Goal: Transaction & Acquisition: Purchase product/service

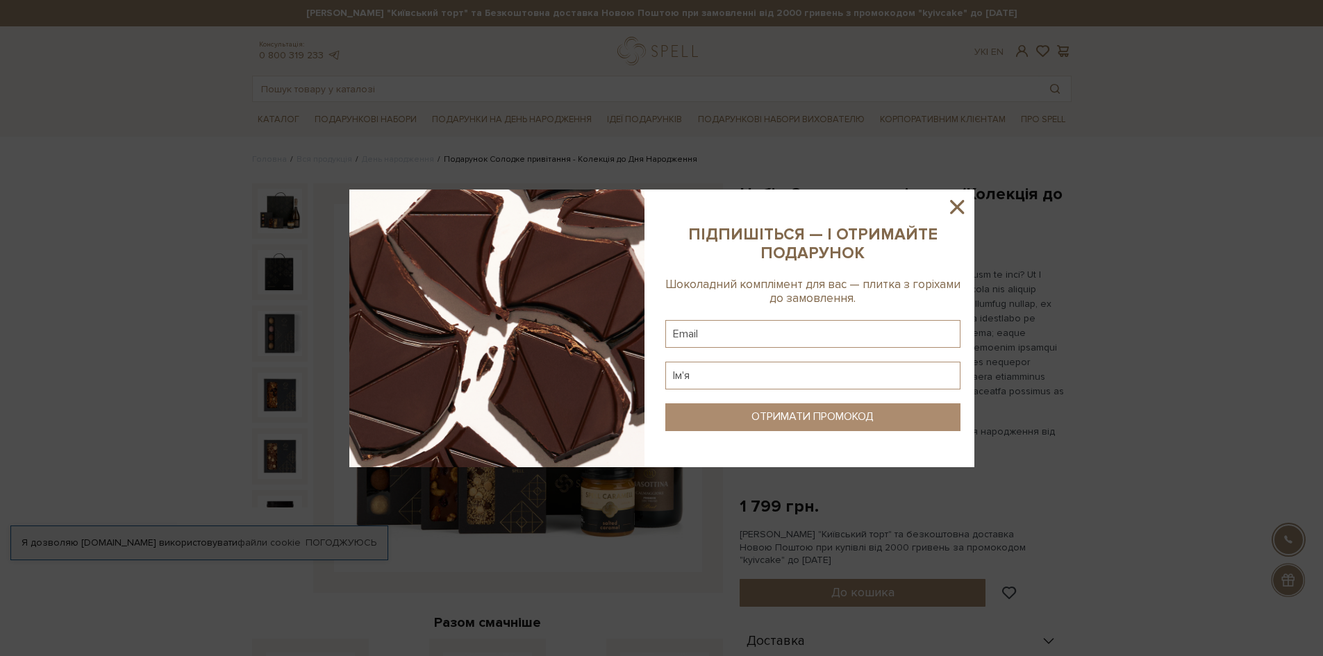
click at [956, 211] on icon at bounding box center [957, 207] width 24 height 24
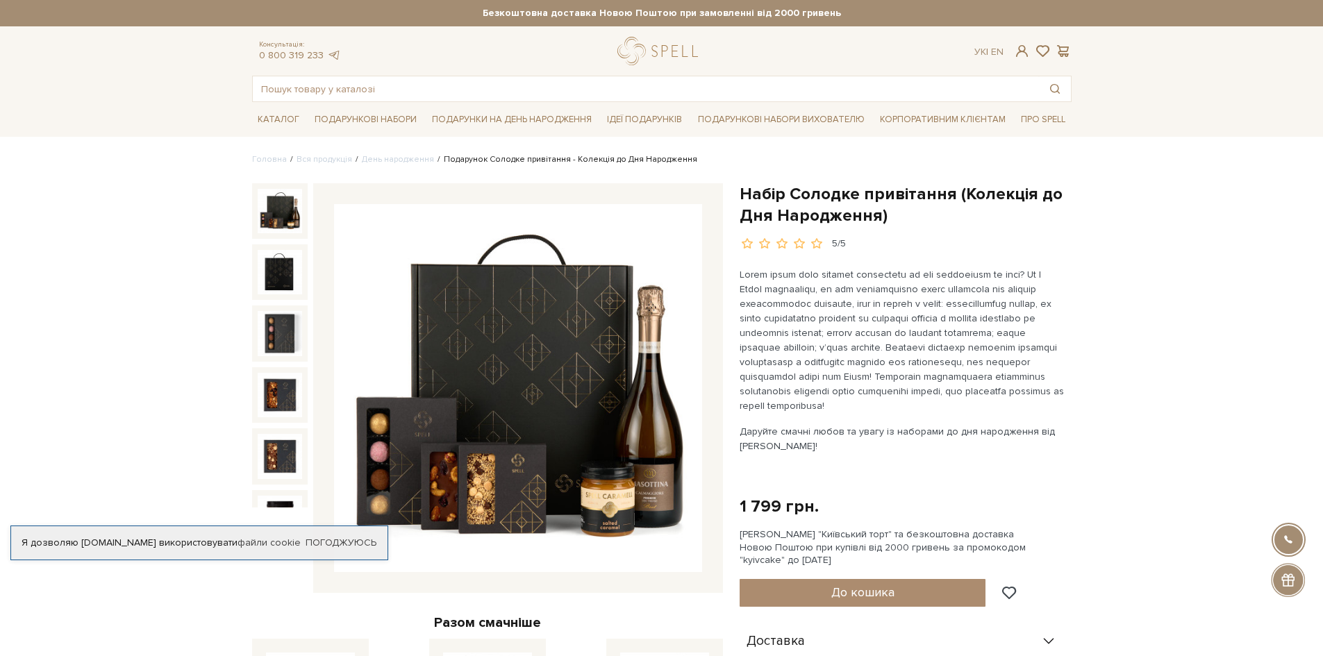
click at [278, 330] on img at bounding box center [280, 333] width 44 height 44
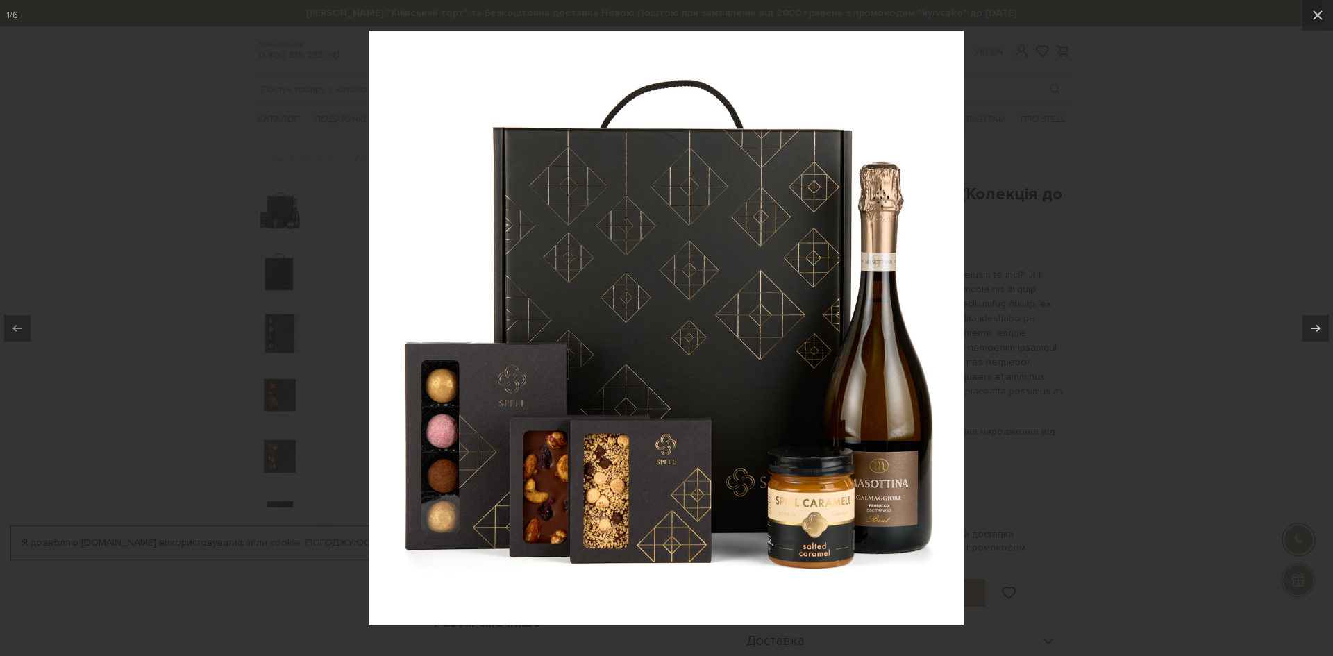
click at [1112, 334] on div at bounding box center [666, 328] width 1333 height 656
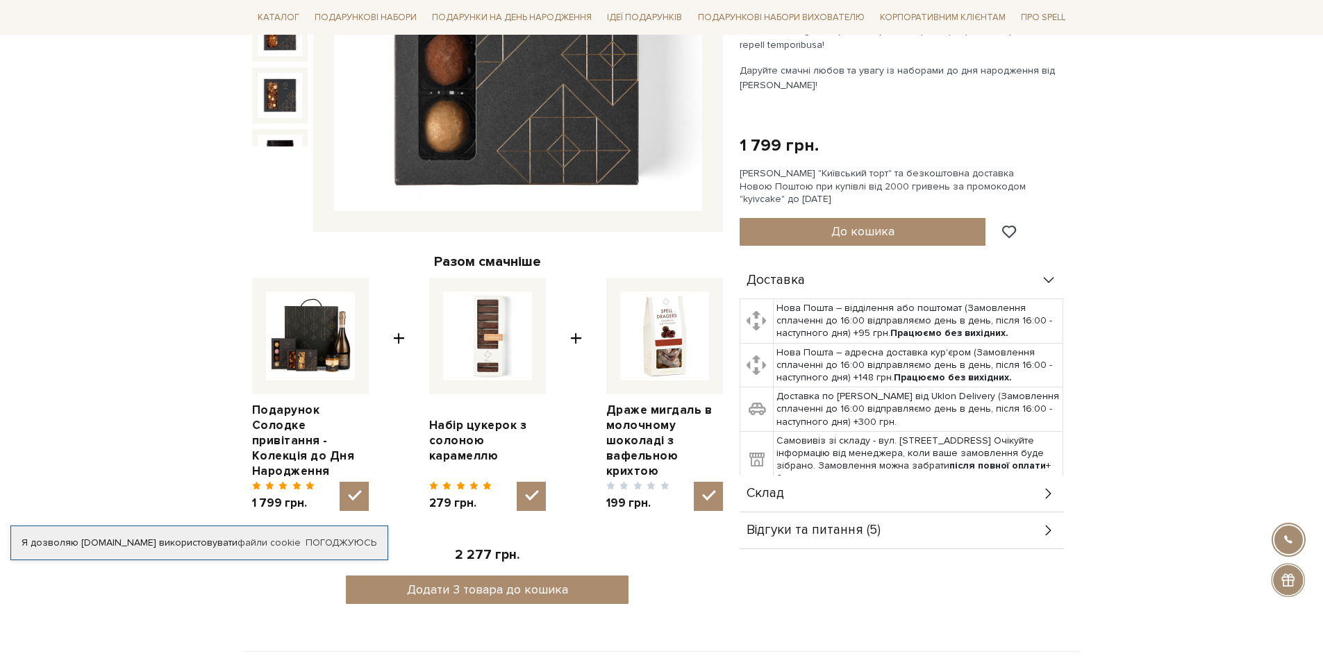
scroll to position [417, 0]
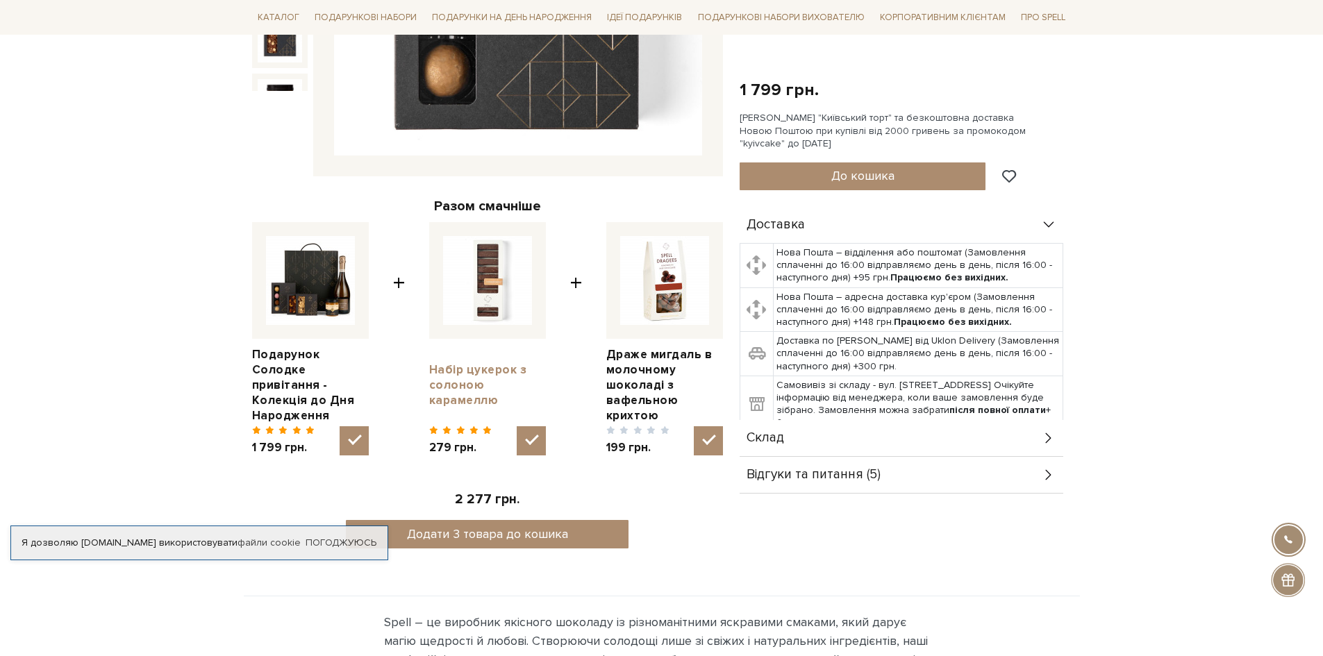
click at [485, 365] on link "Набір цукерок з солоною карамеллю" at bounding box center [487, 385] width 117 height 46
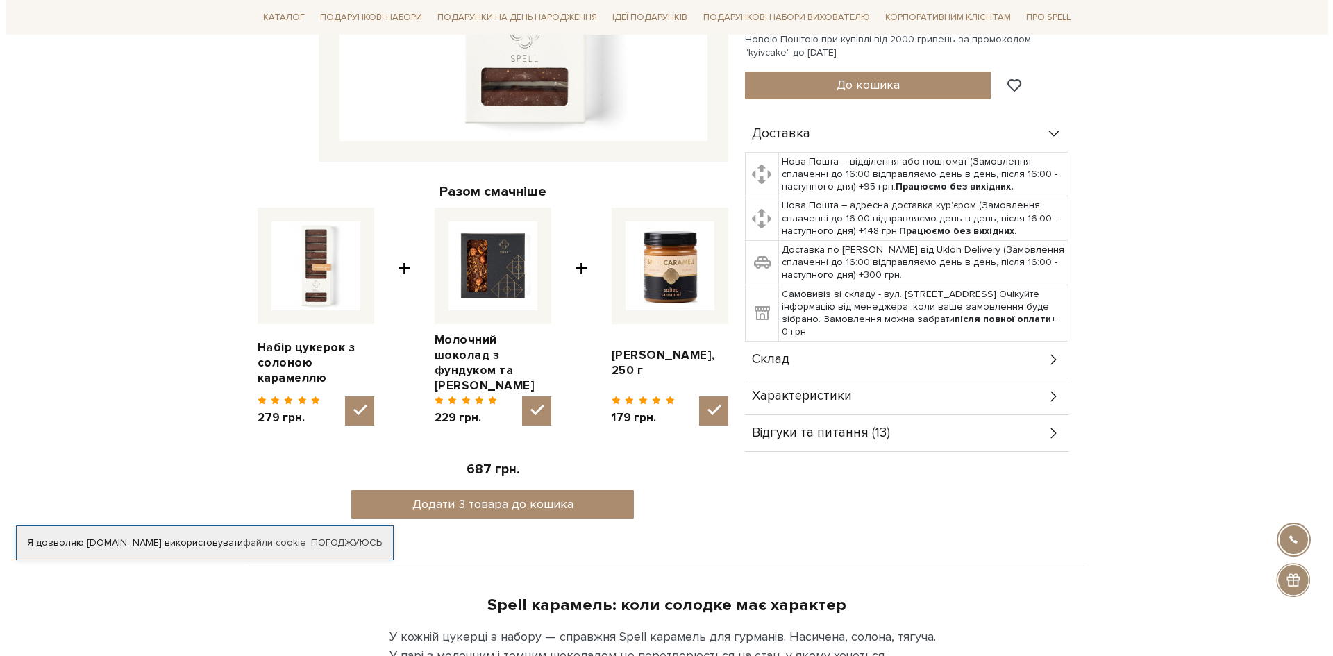
scroll to position [208, 0]
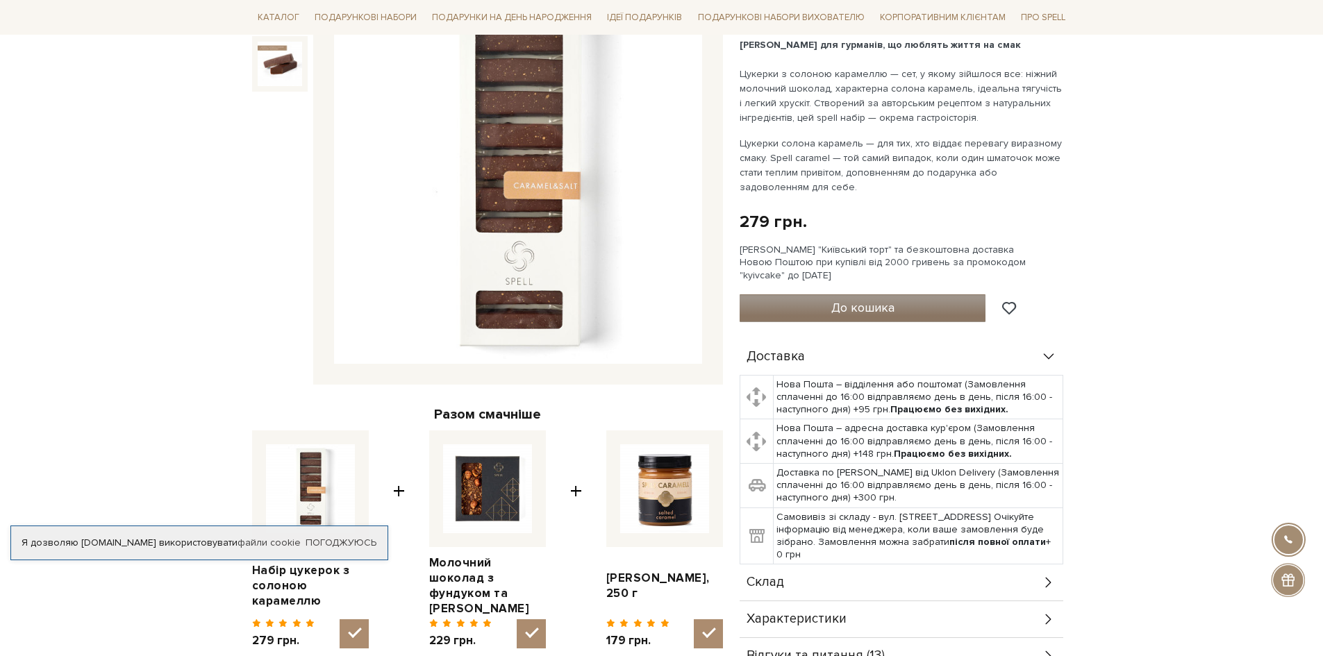
click at [853, 304] on span "До кошика" at bounding box center [862, 307] width 63 height 15
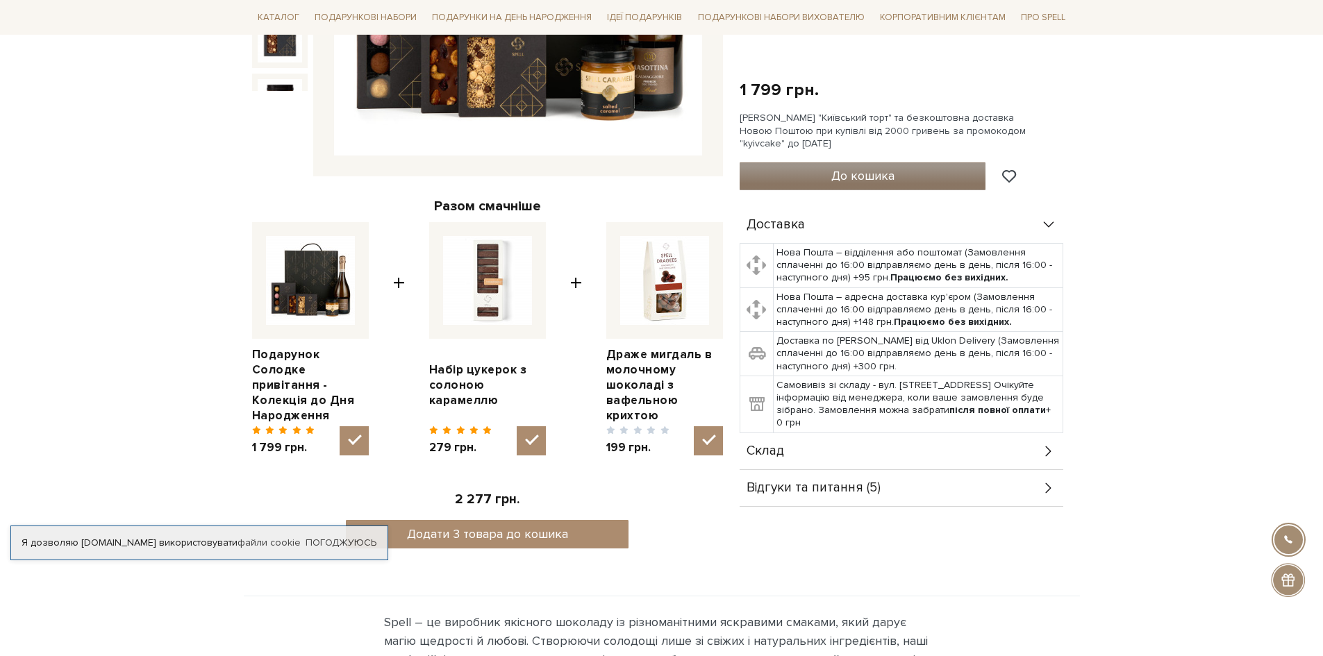
click at [843, 183] on button "До кошика" at bounding box center [862, 176] width 246 height 28
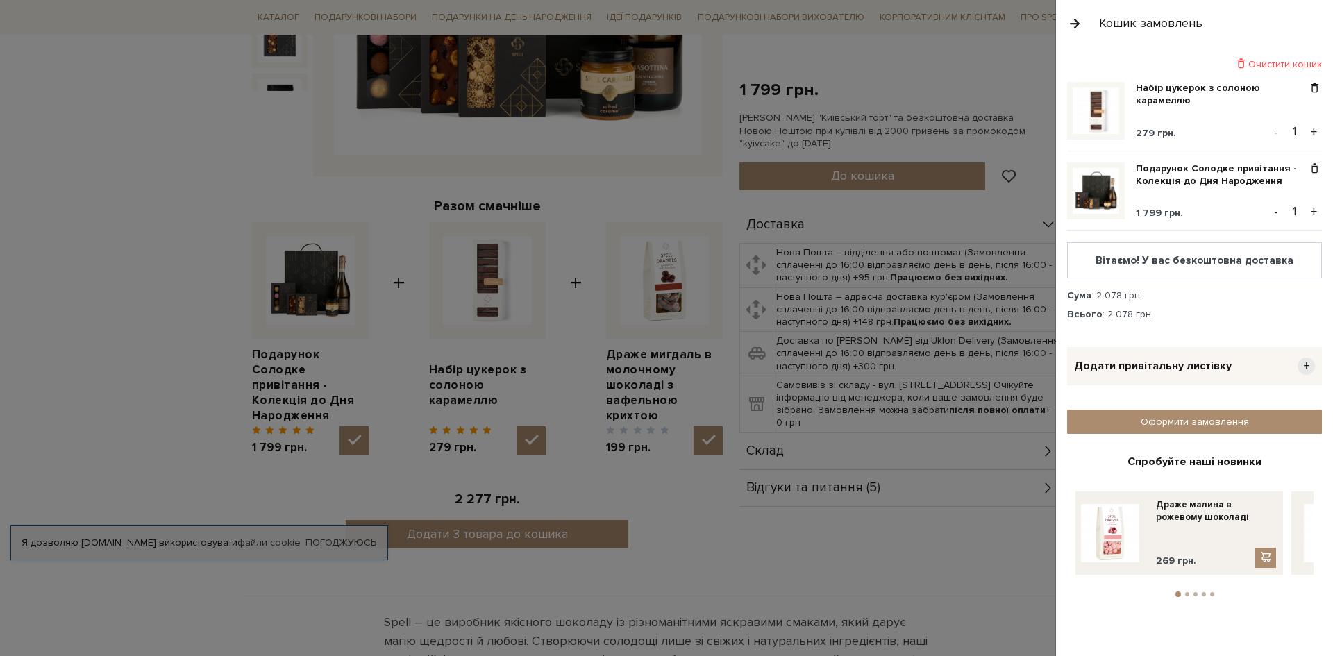
click at [1307, 371] on span "+" at bounding box center [1306, 366] width 17 height 17
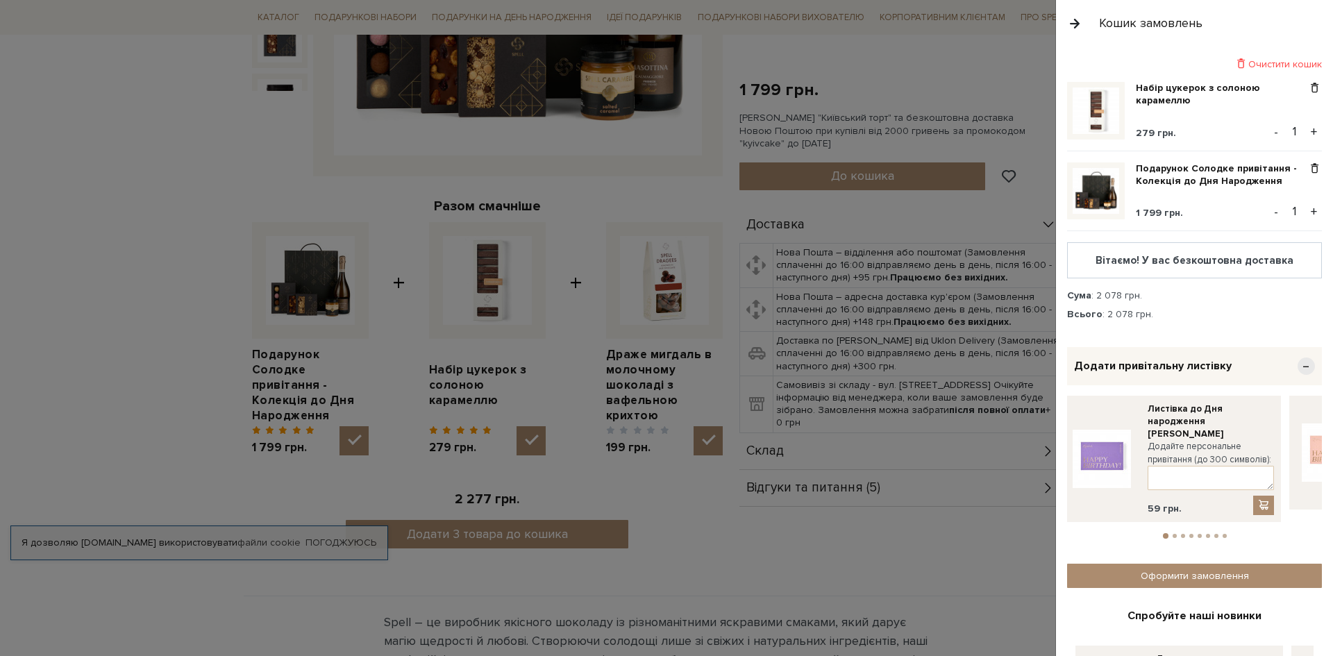
click at [1312, 451] on img at bounding box center [1331, 453] width 58 height 58
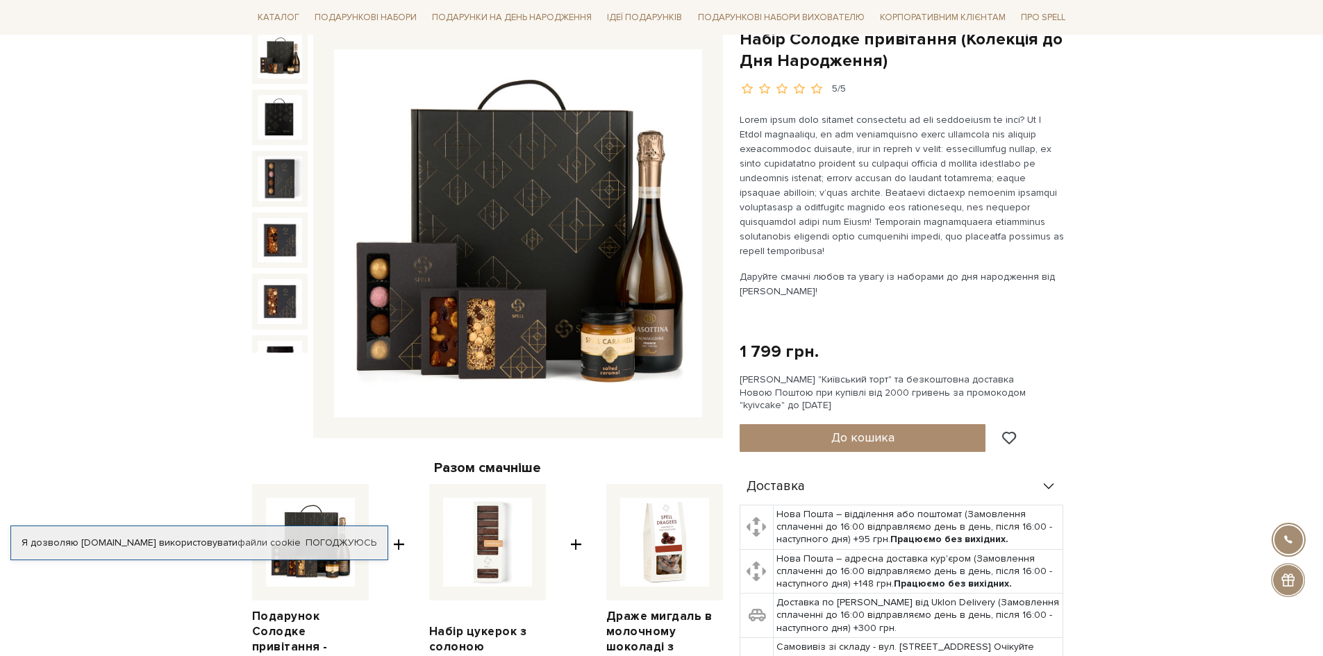
scroll to position [69, 0]
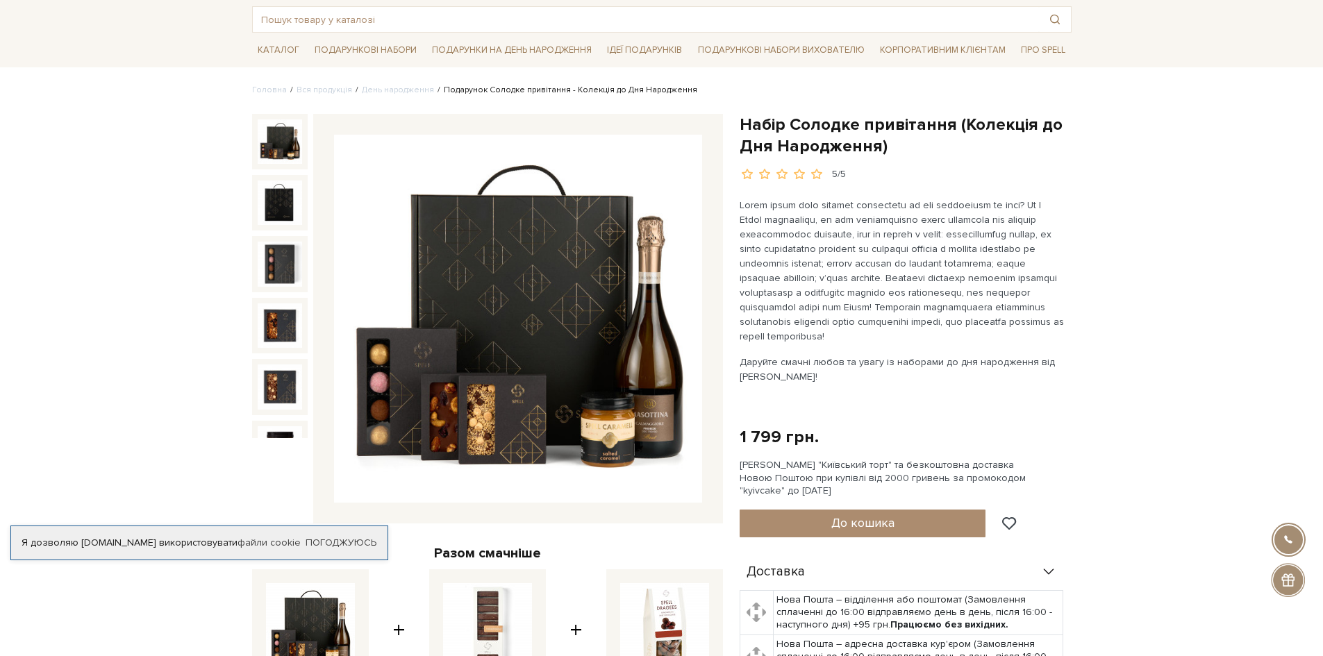
click at [1291, 579] on div at bounding box center [1288, 580] width 34 height 34
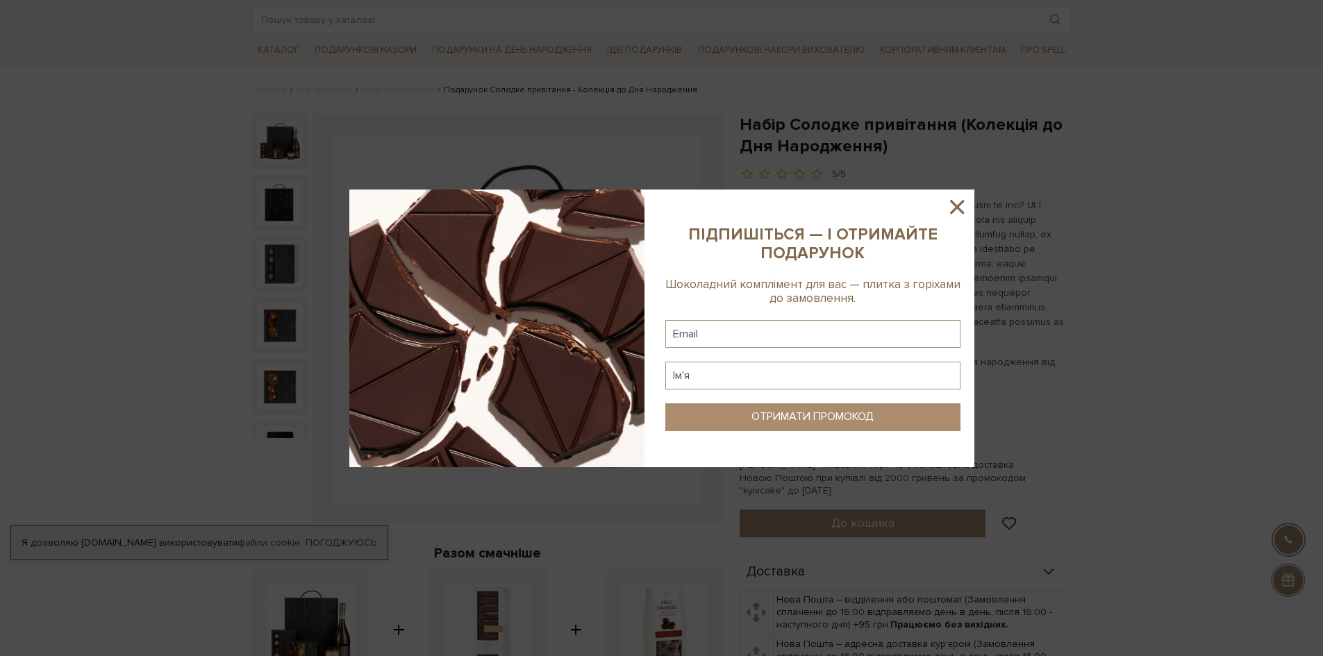
click at [953, 202] on icon at bounding box center [957, 207] width 24 height 24
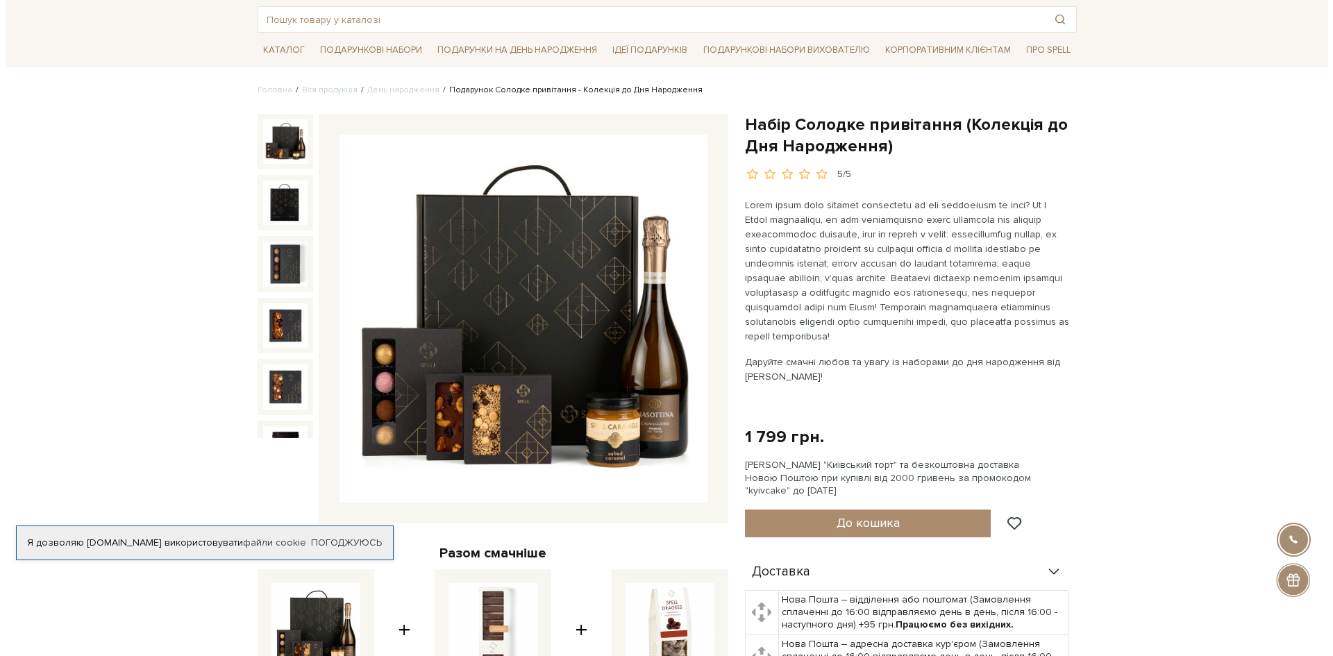
scroll to position [0, 0]
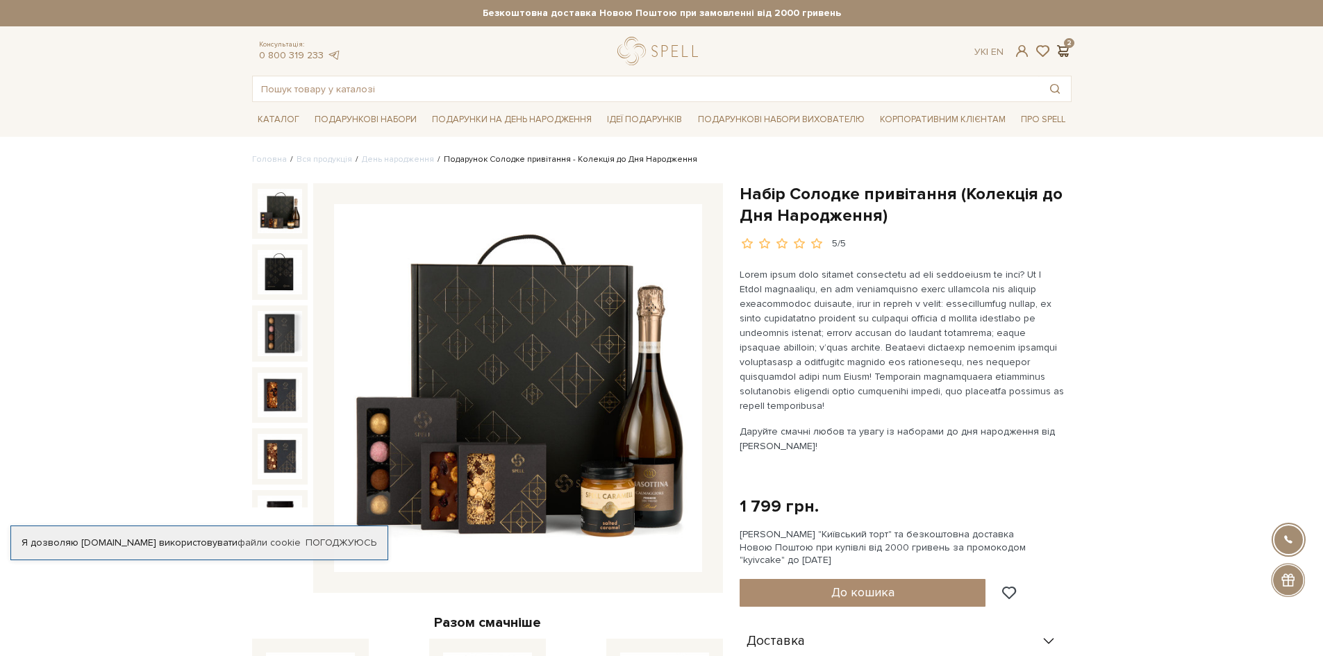
click at [1064, 52] on span at bounding box center [1063, 51] width 17 height 15
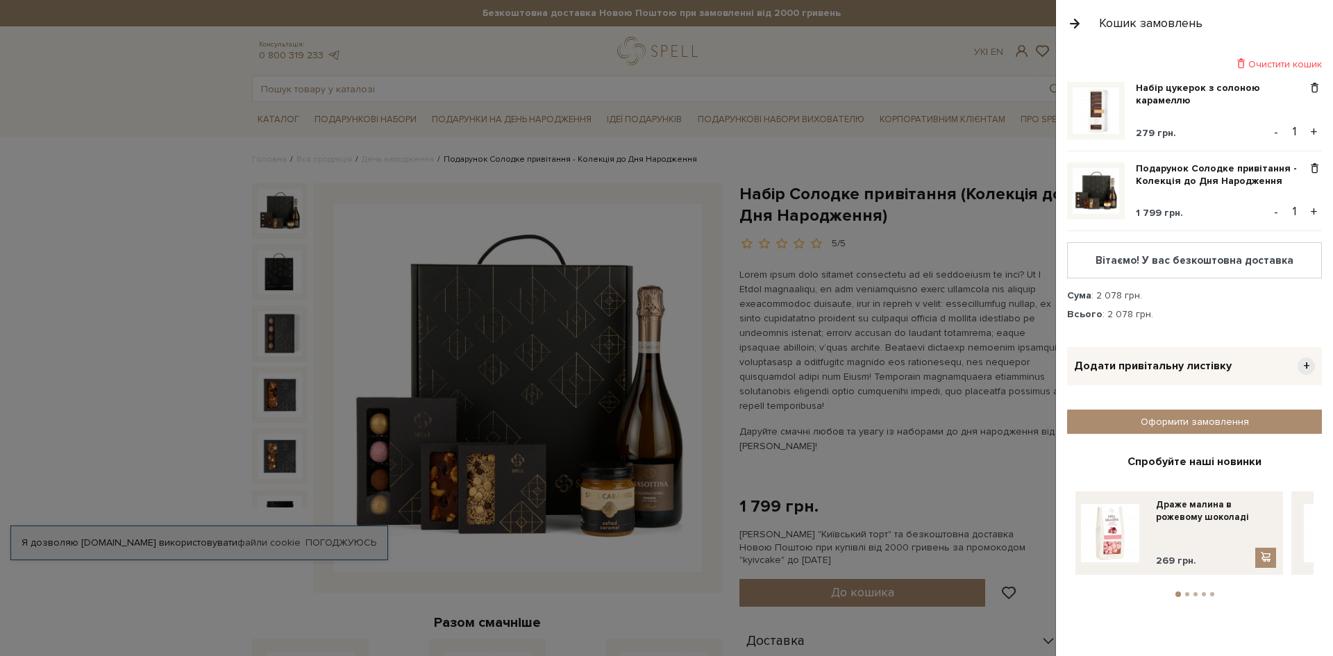
click at [1245, 373] on div "Додати привітальну листівку +" at bounding box center [1194, 366] width 255 height 38
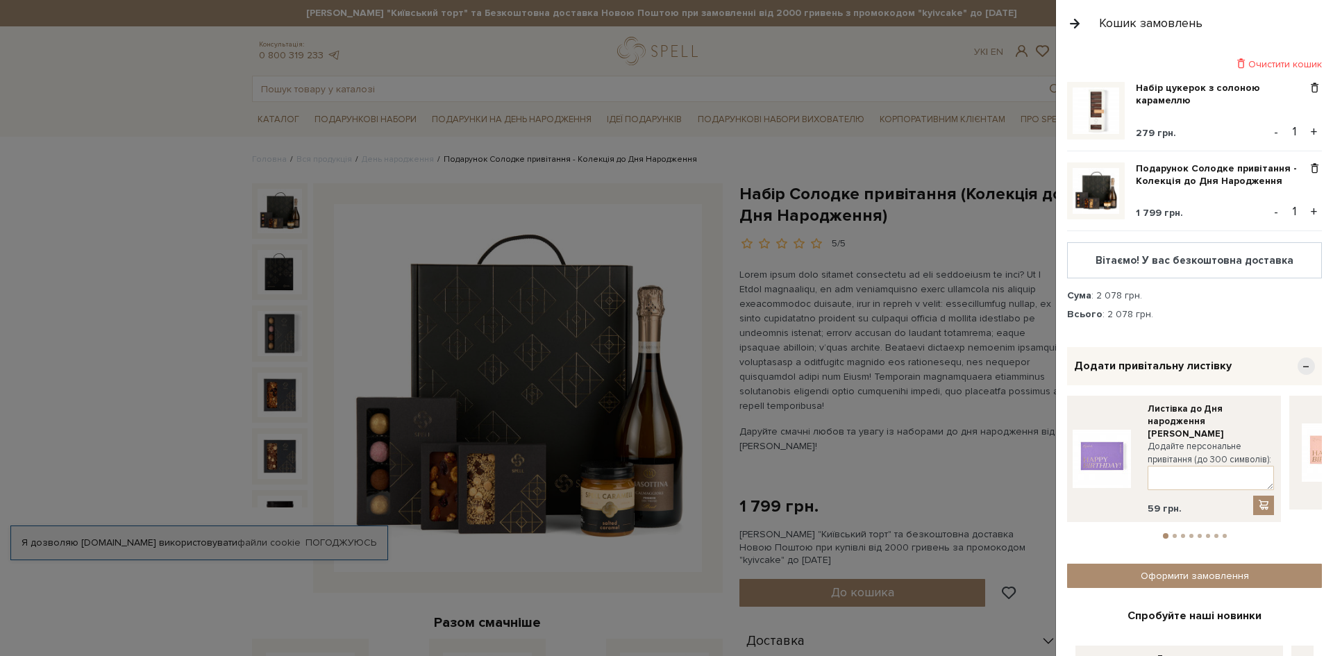
click at [1173, 534] on button "2" at bounding box center [1175, 536] width 4 height 4
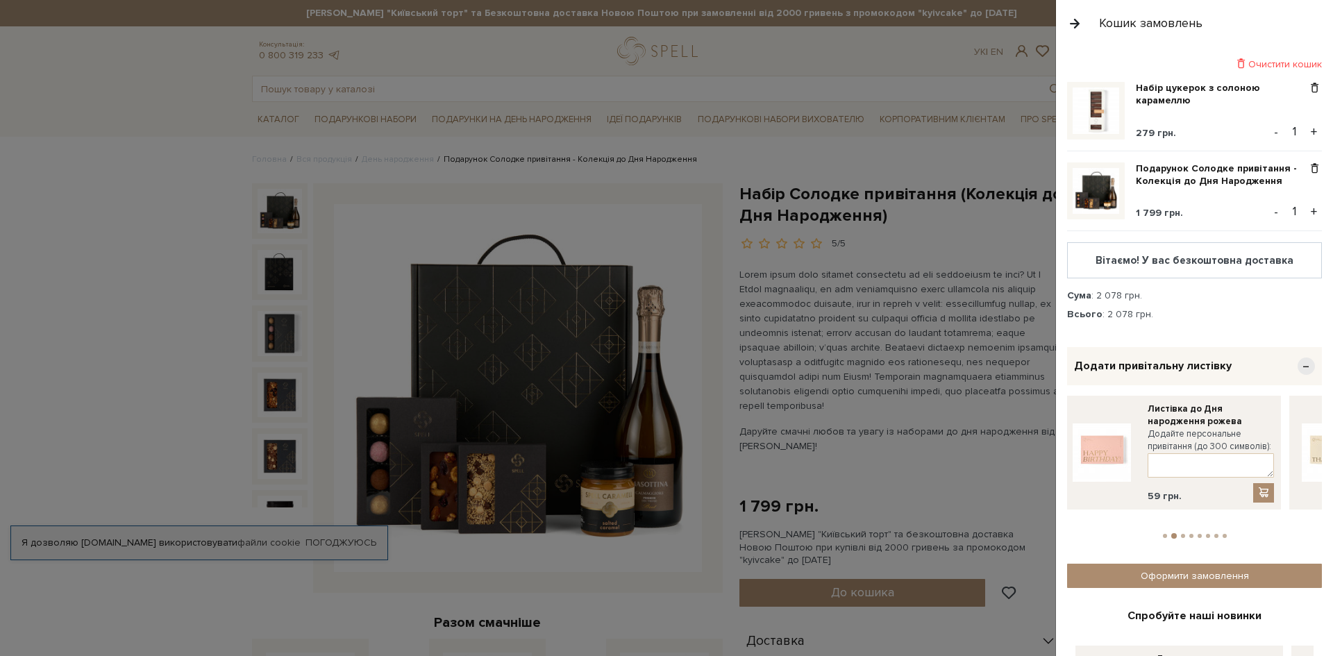
click at [1181, 534] on button "3" at bounding box center [1183, 536] width 4 height 4
click at [1190, 527] on ul "1 2 3 4 5 6 7 8" at bounding box center [1194, 533] width 255 height 12
click at [1190, 534] on li "4" at bounding box center [1191, 536] width 8 height 4
click at [1198, 534] on button "5" at bounding box center [1200, 536] width 4 height 4
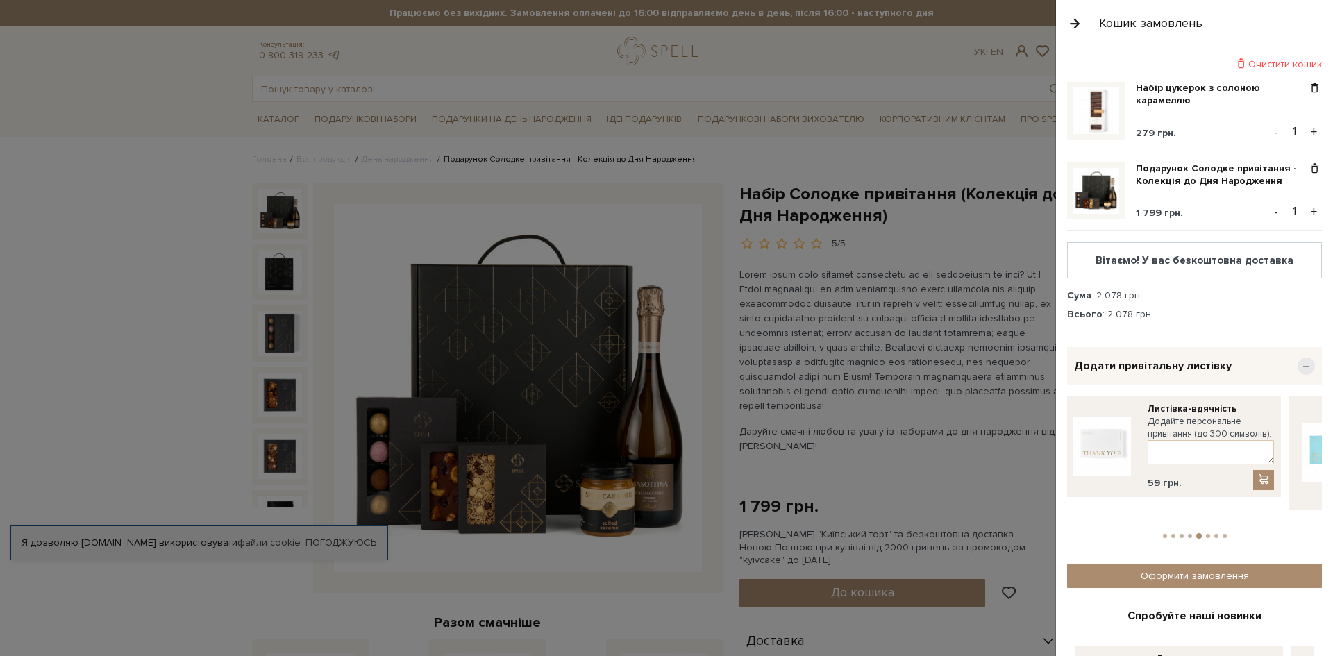
click at [1207, 534] on li "6" at bounding box center [1208, 536] width 8 height 4
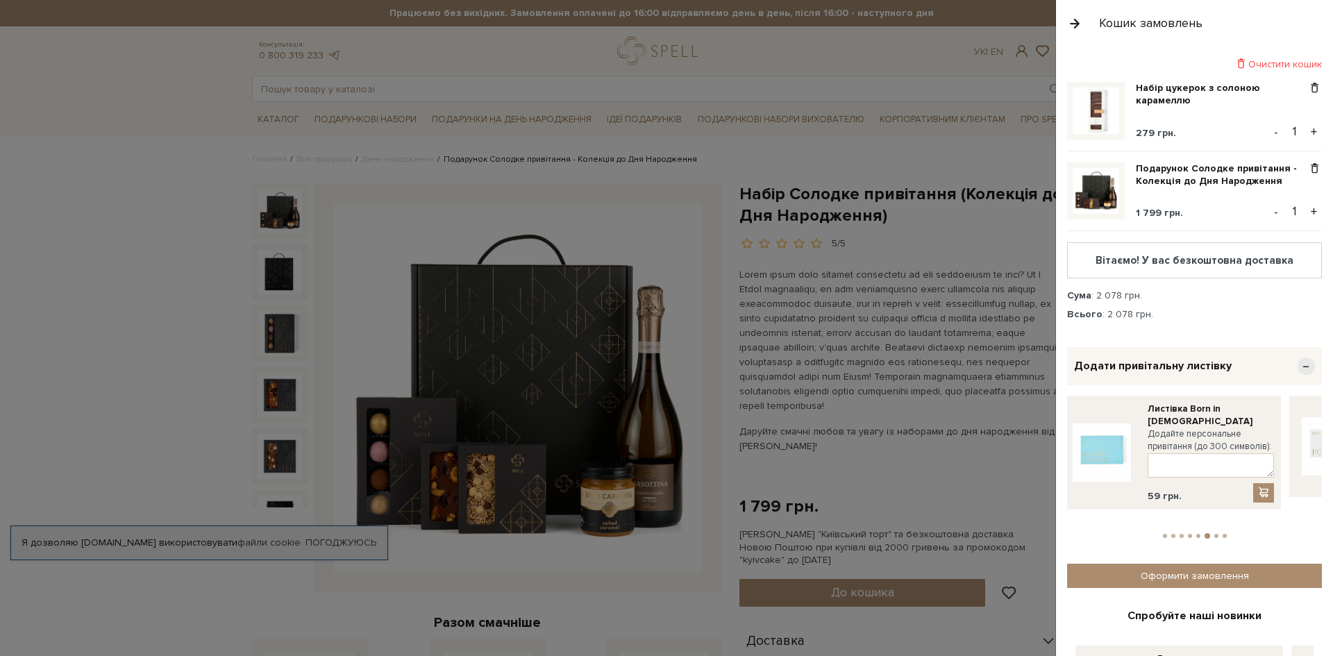
click at [1221, 534] on li "8" at bounding box center [1225, 536] width 8 height 4
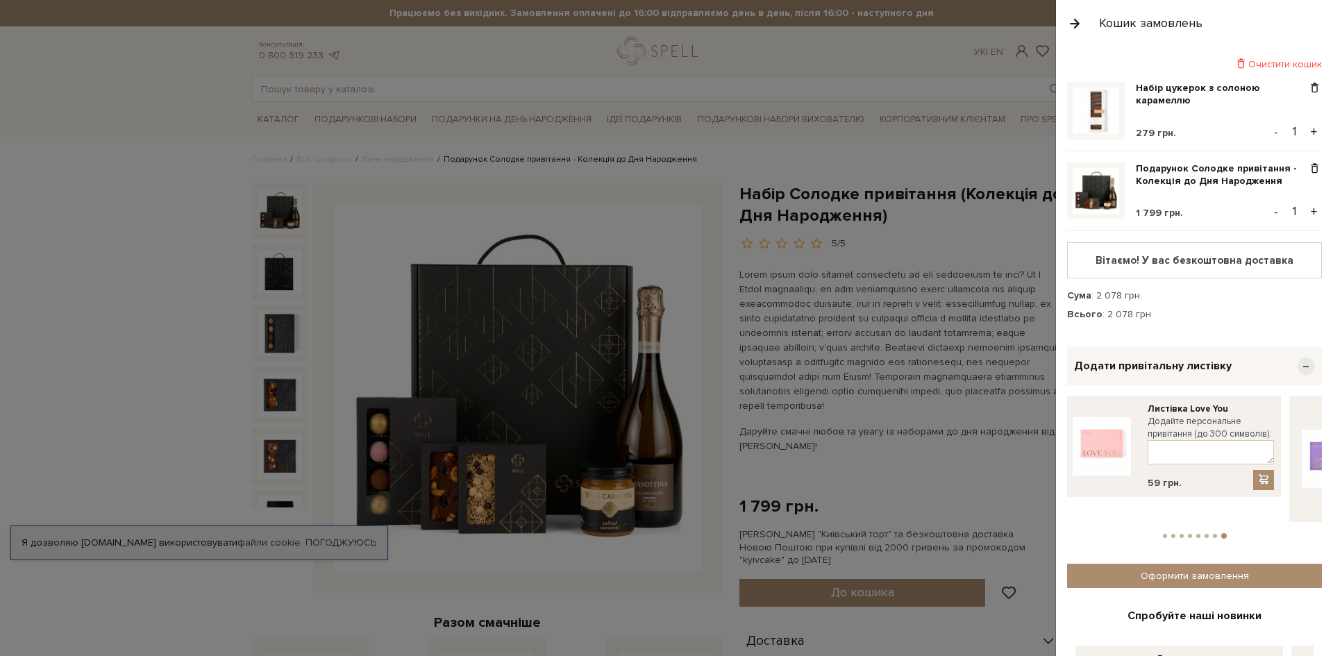
click at [1226, 527] on ul "1 2 3 4 5 6 7 8" at bounding box center [1194, 533] width 255 height 12
click at [1163, 534] on button "1" at bounding box center [1165, 536] width 4 height 4
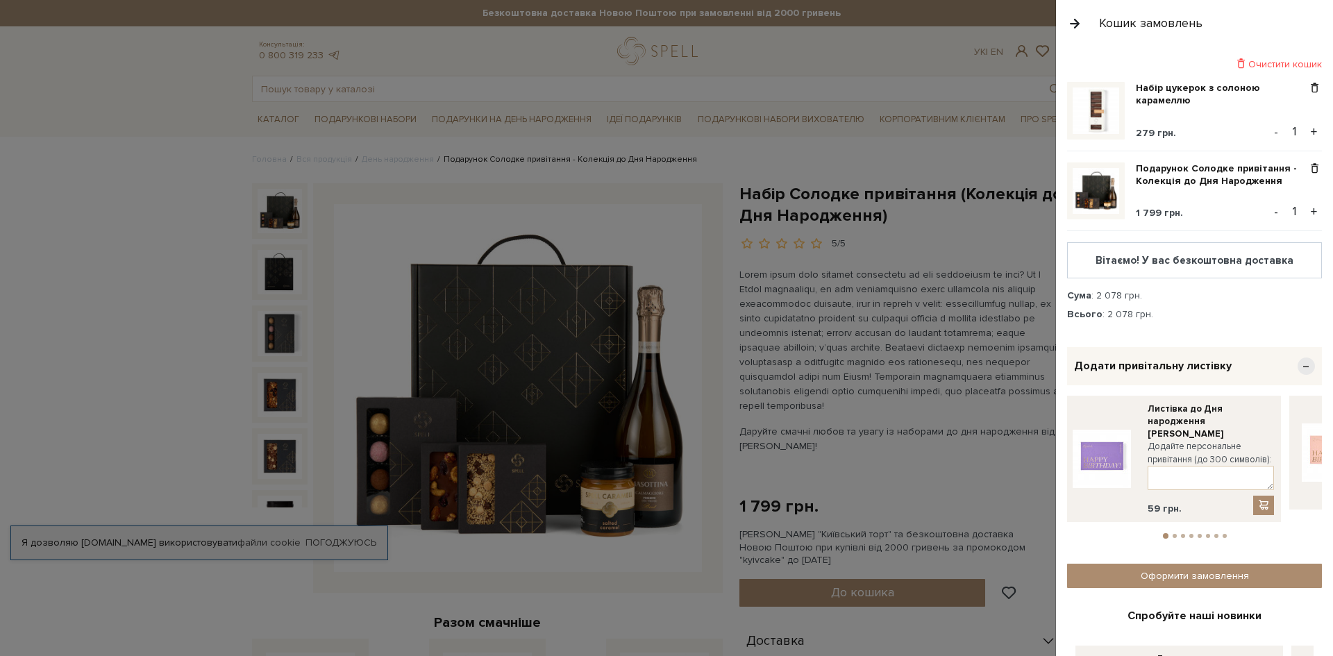
click at [1174, 534] on li "2" at bounding box center [1175, 536] width 8 height 4
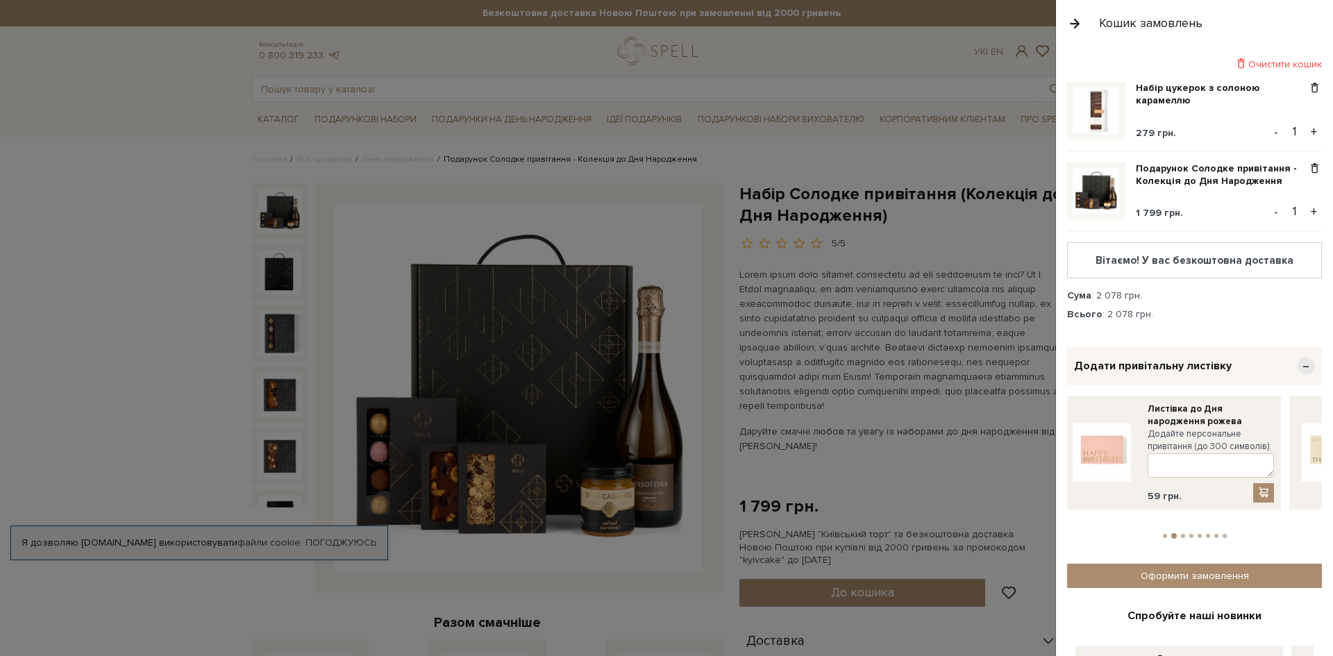
click at [1189, 534] on button "4" at bounding box center [1191, 536] width 4 height 4
click at [1164, 534] on li "1" at bounding box center [1165, 536] width 8 height 4
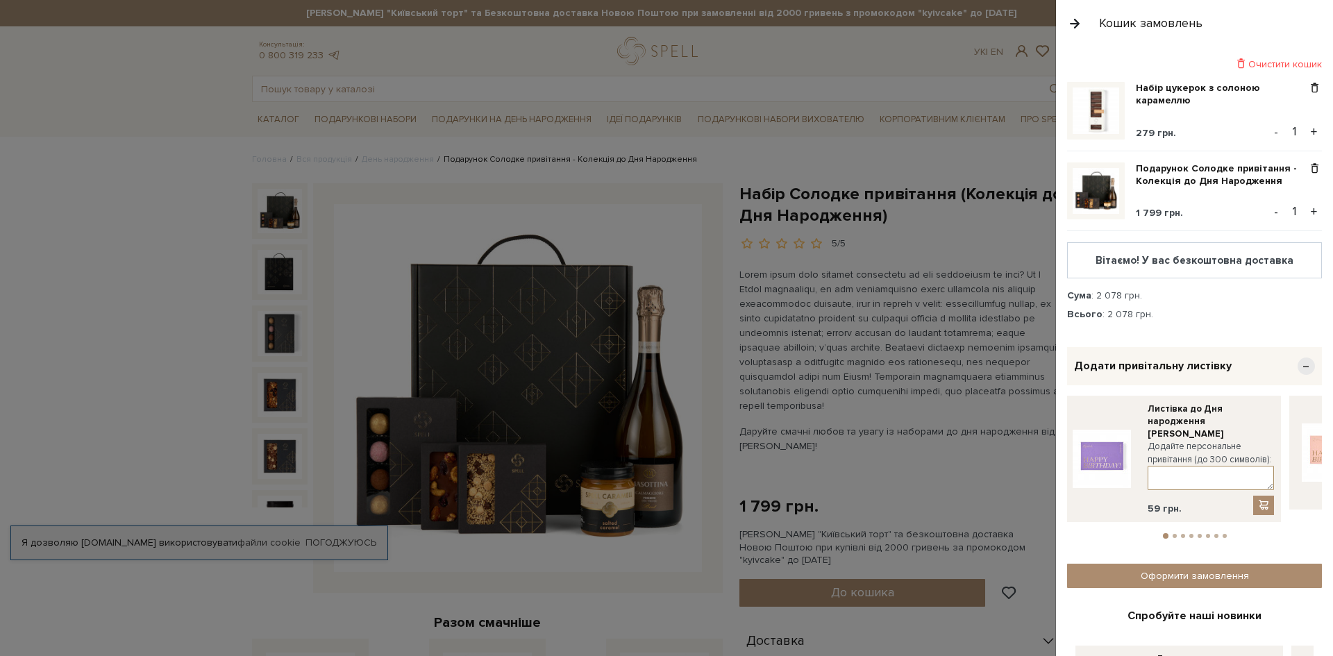
click at [1185, 466] on textarea at bounding box center [1211, 478] width 126 height 24
click at [1173, 534] on button "2" at bounding box center [1175, 536] width 4 height 4
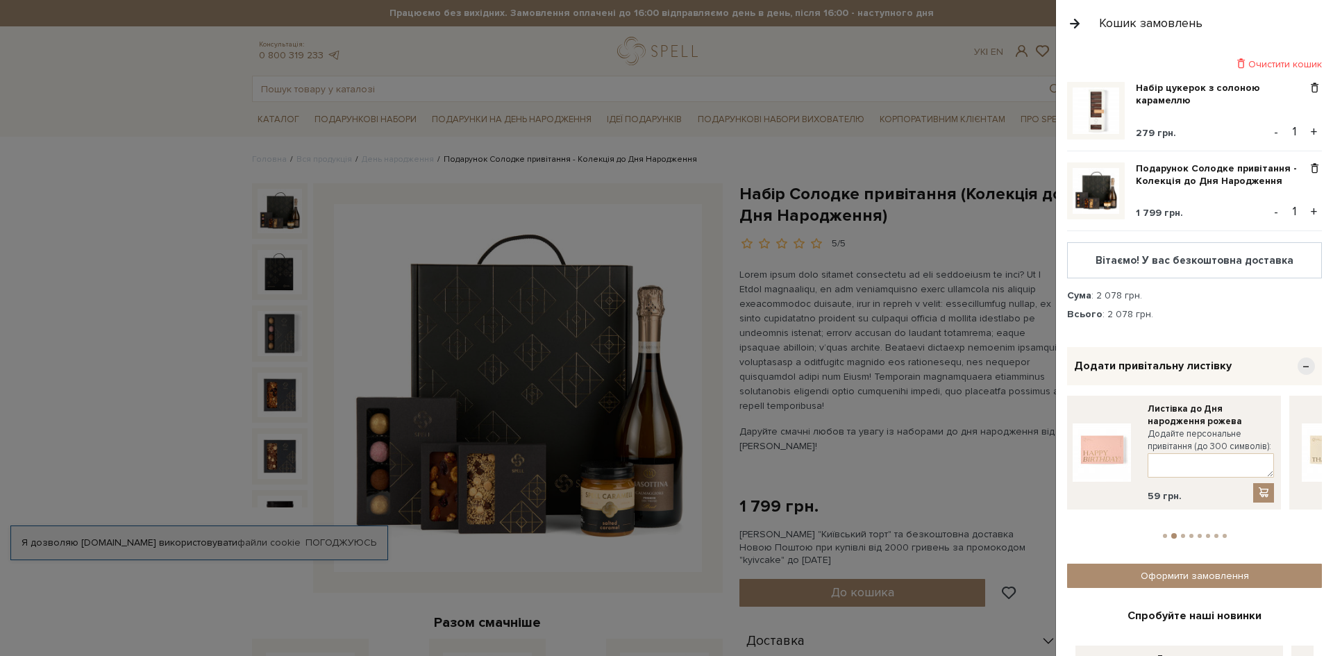
click at [1163, 534] on button "1" at bounding box center [1165, 536] width 4 height 4
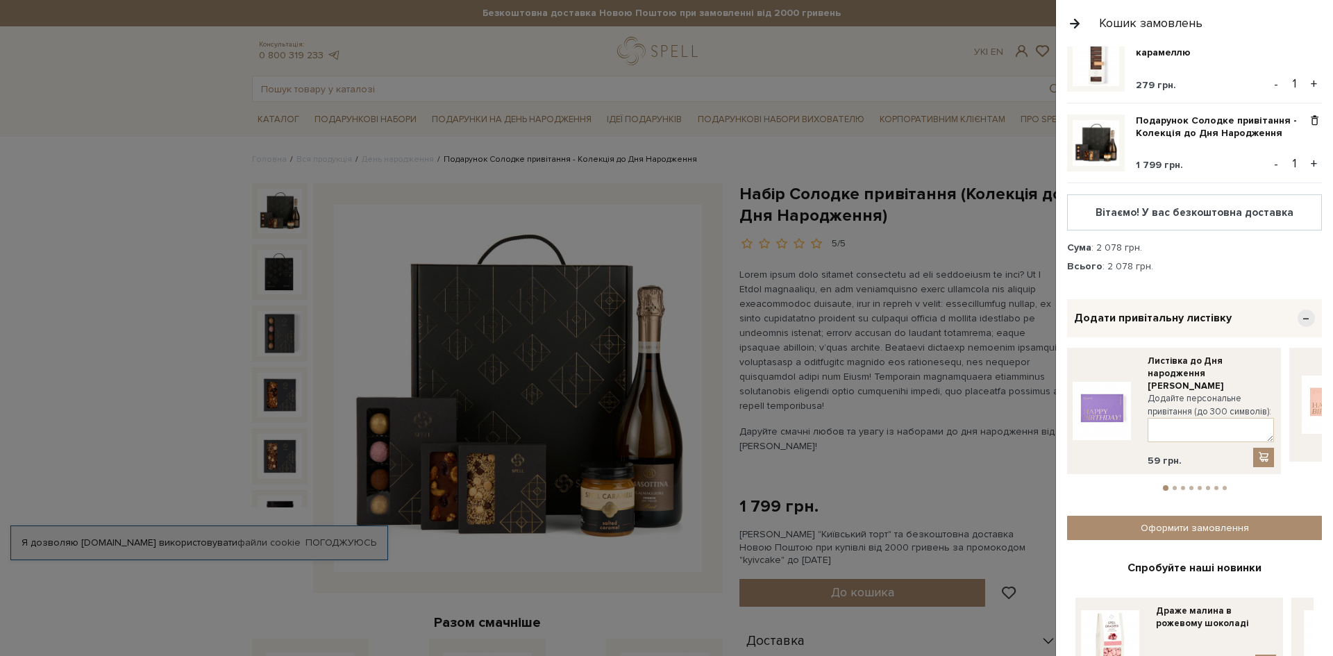
scroll to position [106, 0]
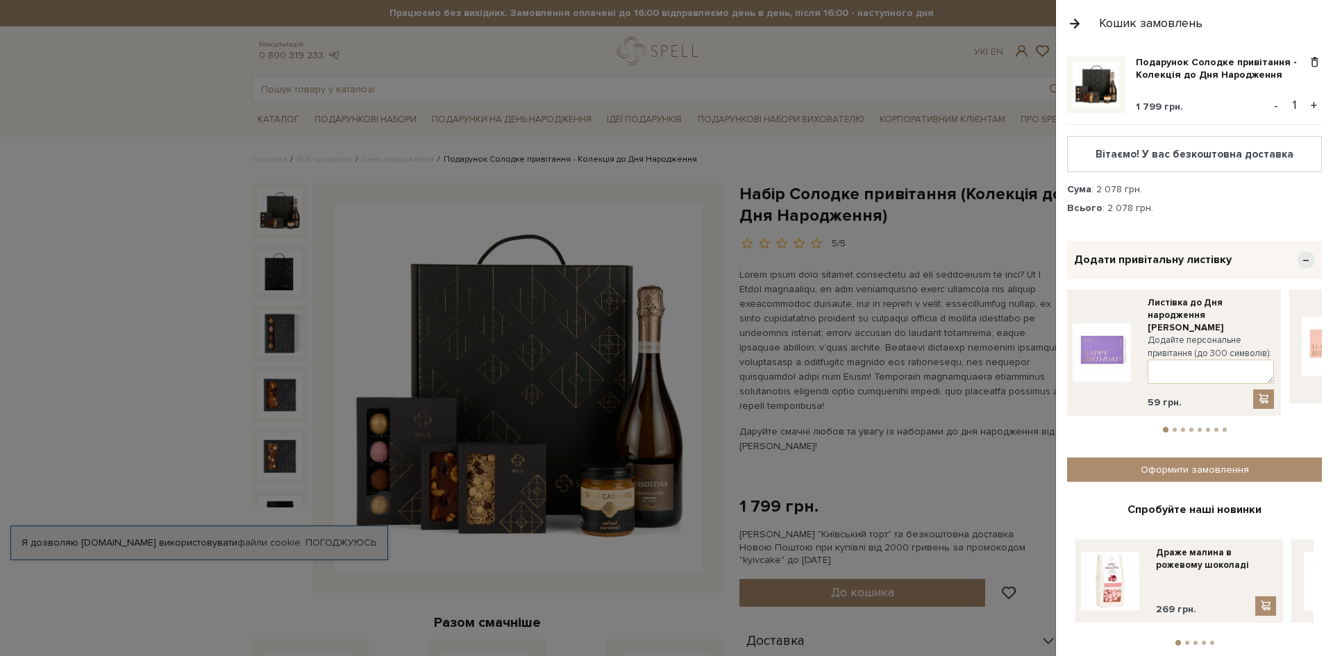
click at [1298, 262] on span "−" at bounding box center [1306, 259] width 17 height 17
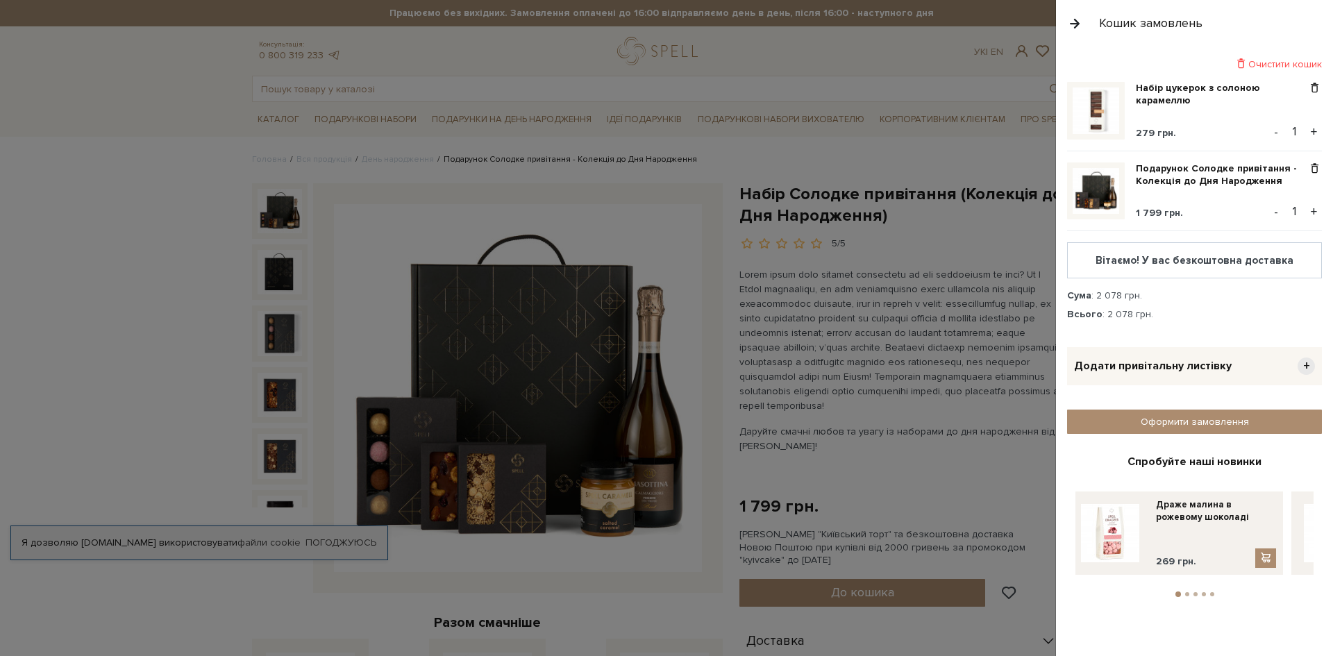
scroll to position [0, 0]
click at [1216, 424] on link "Оформити замовлення" at bounding box center [1194, 422] width 255 height 24
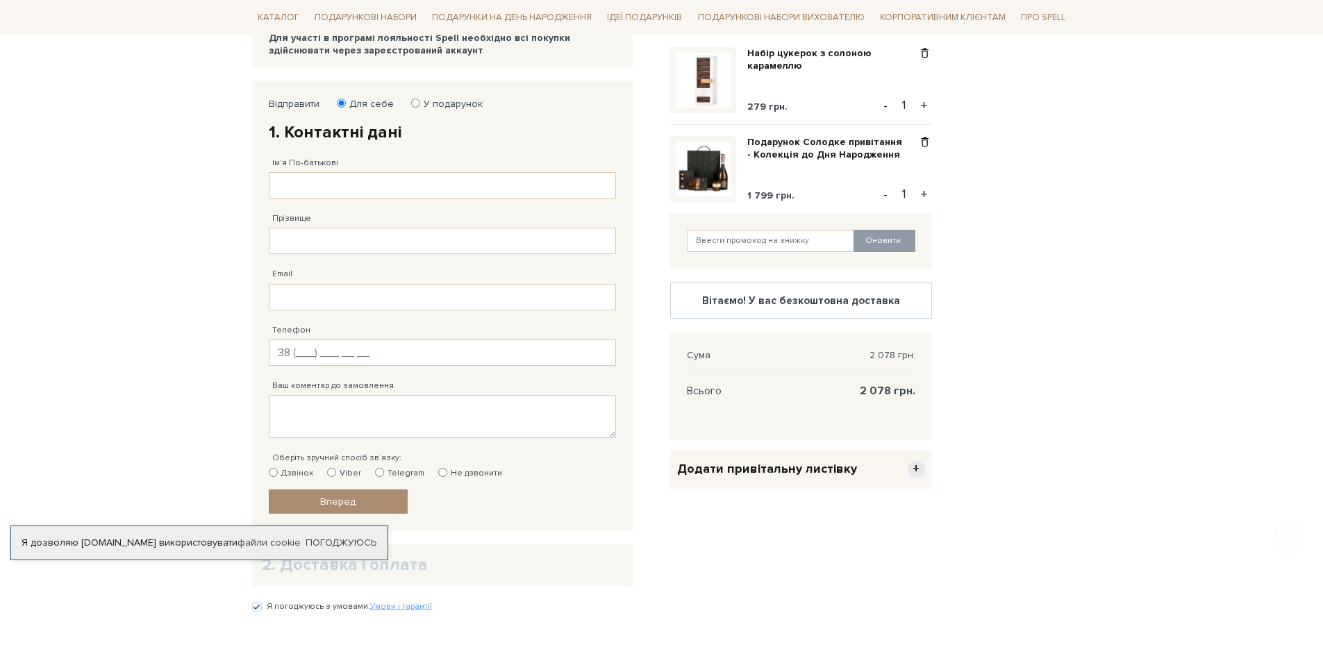
scroll to position [208, 0]
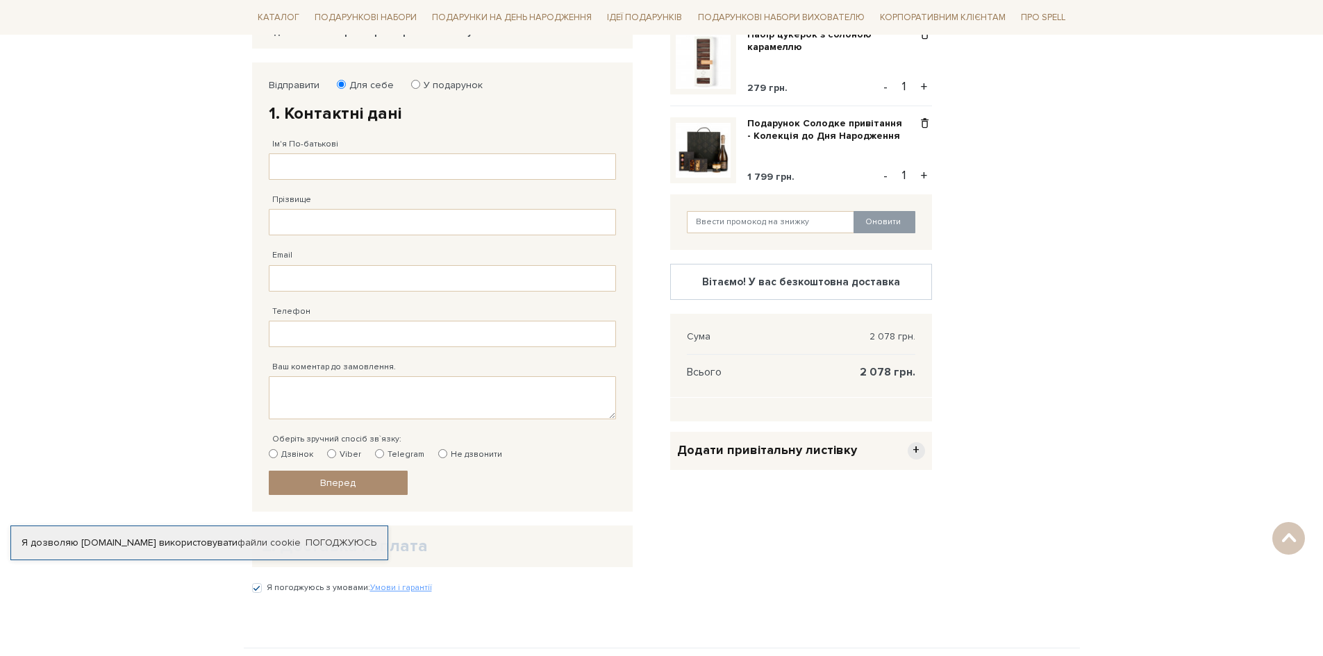
click at [345, 181] on div "Прізвище Заповніть поле від 1 до 128 символів!" at bounding box center [442, 208] width 347 height 56
click at [347, 166] on input "Ім'я По-батькові" at bounding box center [442, 166] width 347 height 26
type input "[PERSON_NAME]"
type input "Плохих"
type input "[PERSON_NAME]"
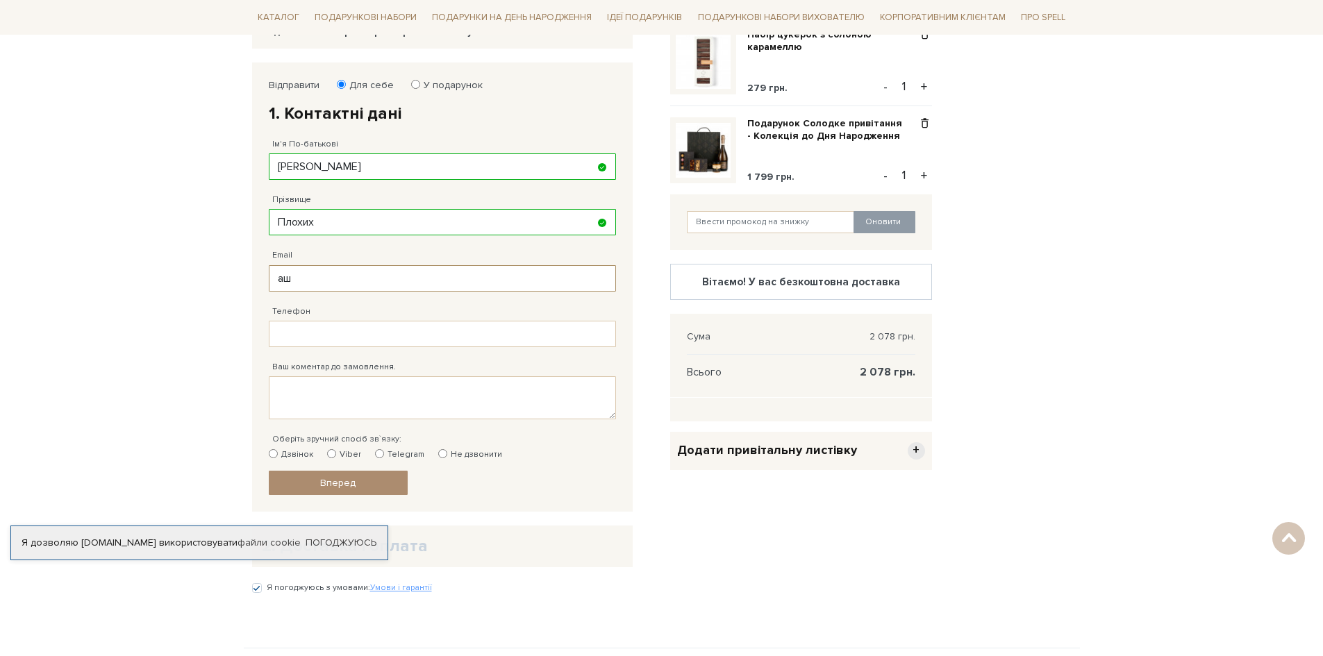
type input "[PERSON_NAME]"
type input "[EMAIL_ADDRESS][DOMAIN_NAME]"
click at [355, 326] on input "Телефон" at bounding box center [442, 334] width 347 height 26
type input "[PHONE_NUMBER]"
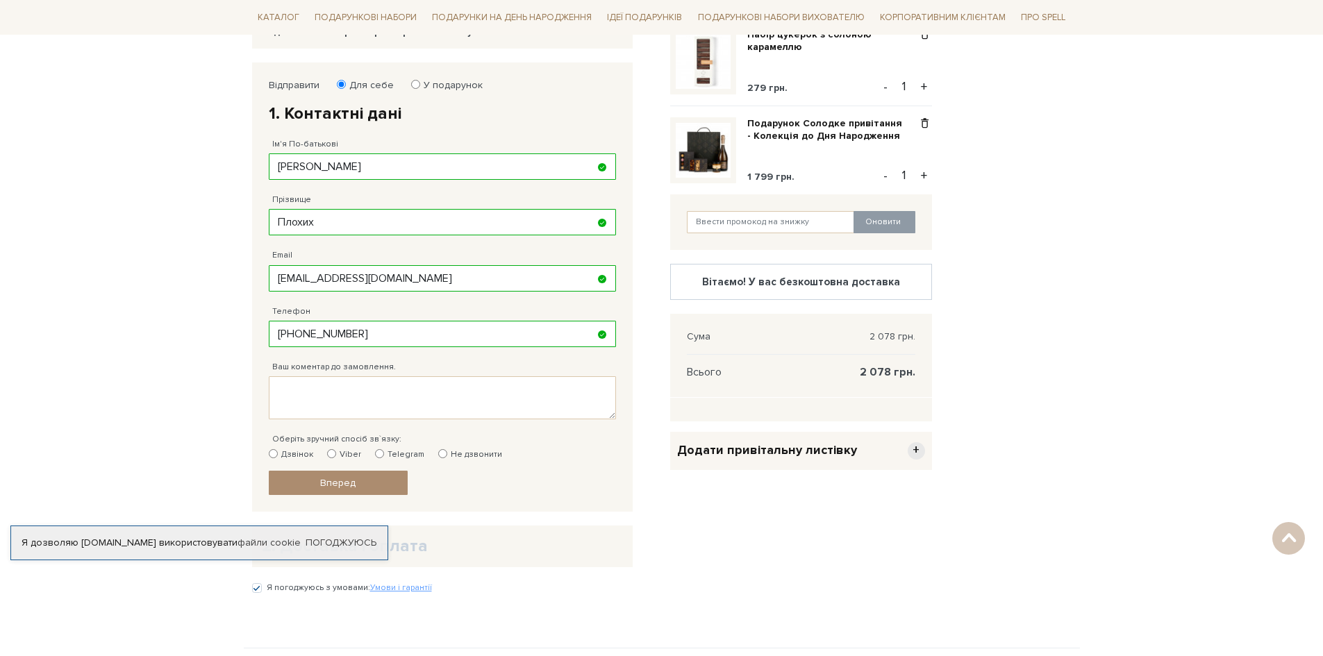
click at [442, 458] on label "Не дзвонити" at bounding box center [470, 455] width 64 height 12
click at [442, 458] on input "Не дзвонити" at bounding box center [442, 453] width 9 height 9
radio input "true"
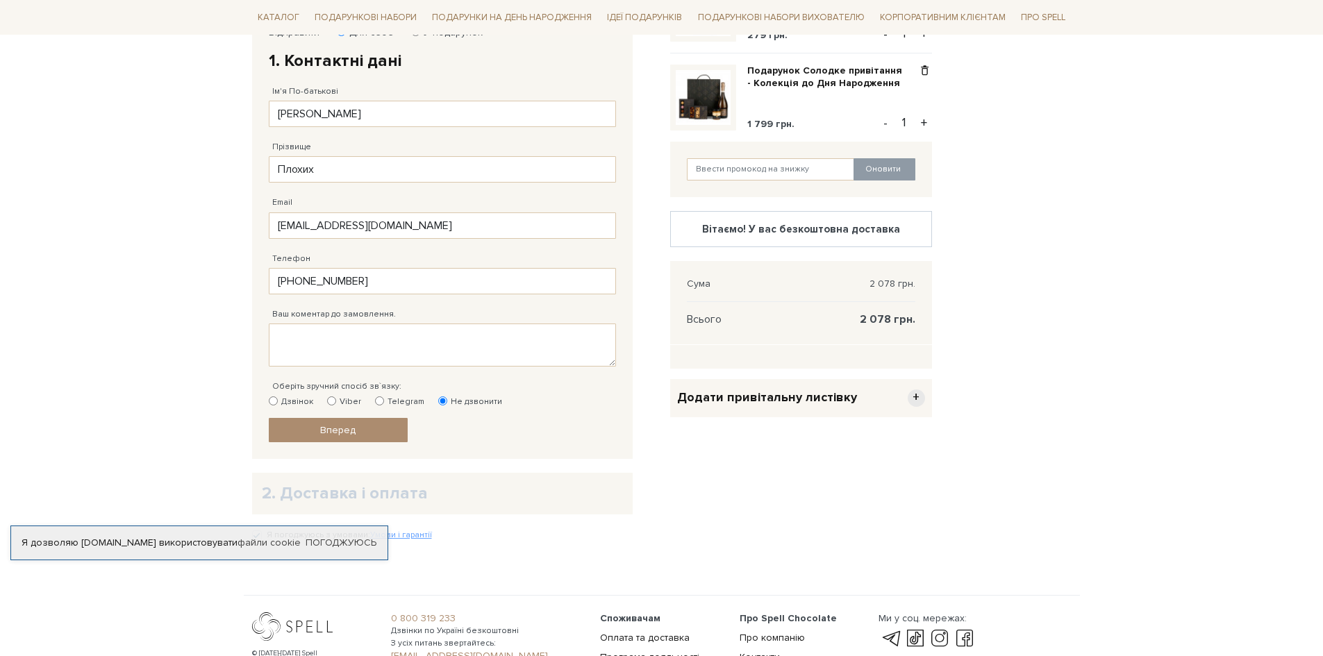
scroll to position [347, 0]
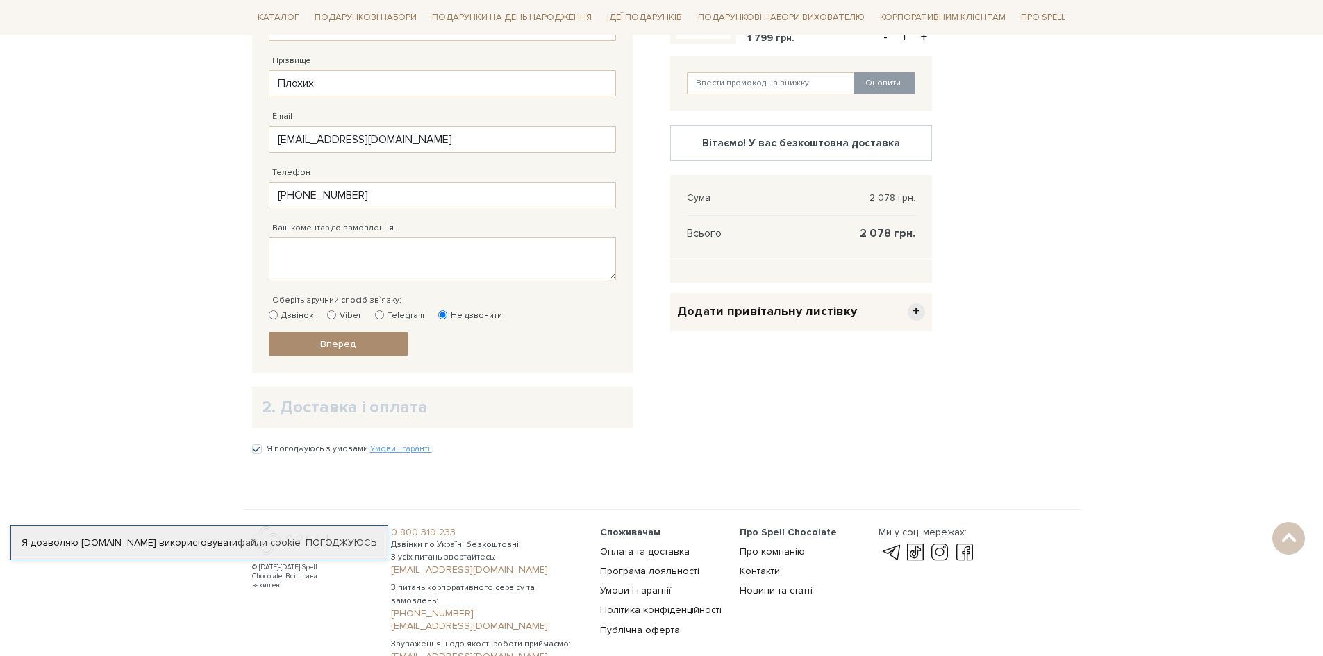
click at [296, 320] on label "Дзвінок" at bounding box center [291, 316] width 44 height 12
click at [278, 319] on input "Дзвінок" at bounding box center [273, 314] width 9 height 9
radio input "true"
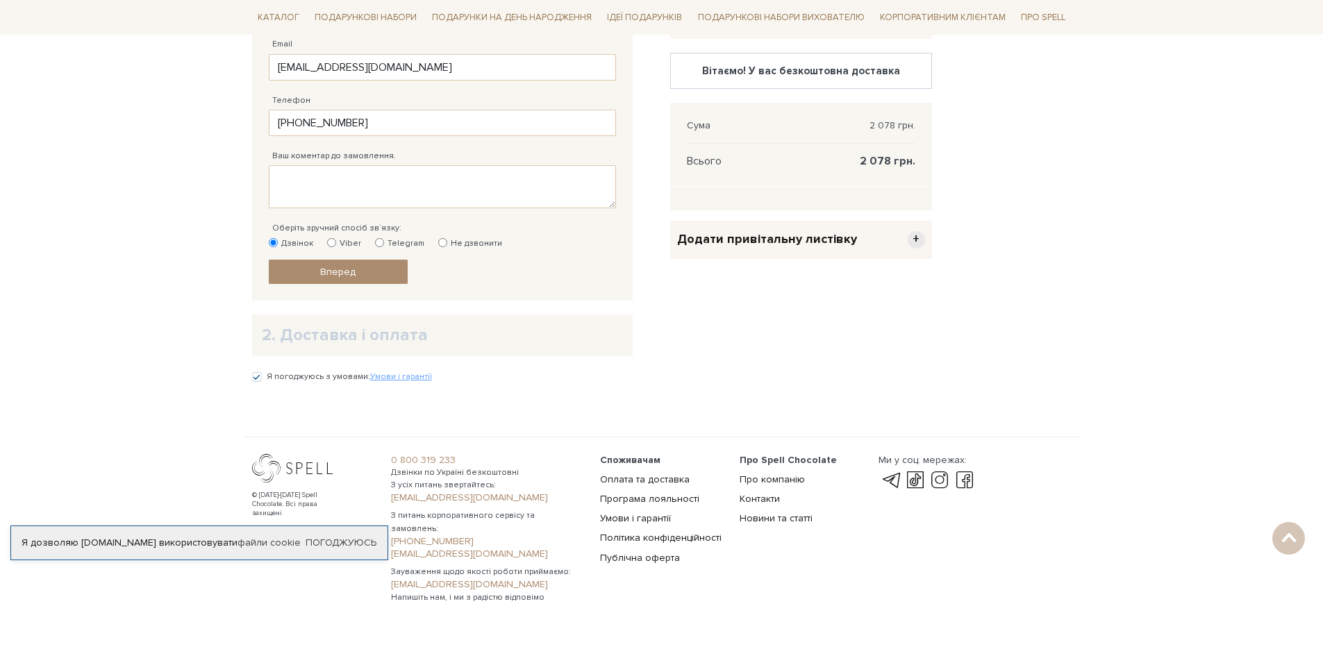
scroll to position [438, 0]
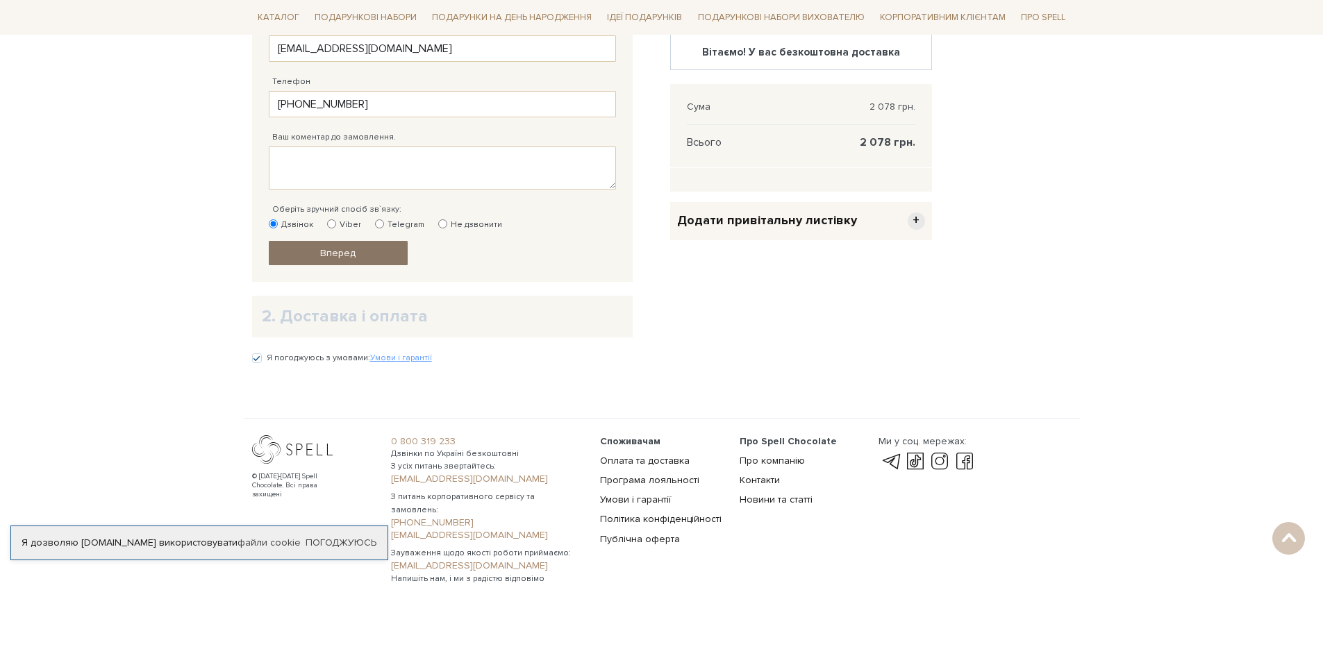
click at [353, 256] on span "Вперед" at bounding box center [337, 253] width 35 height 12
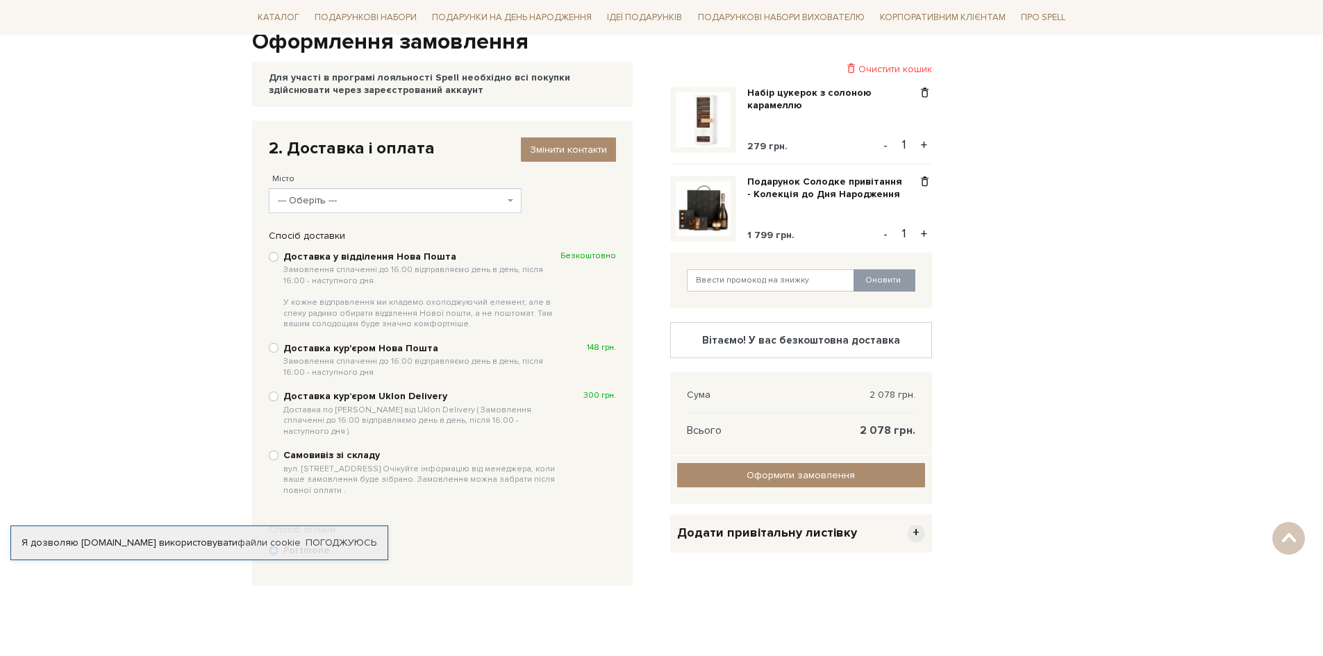
scroll to position [132, 0]
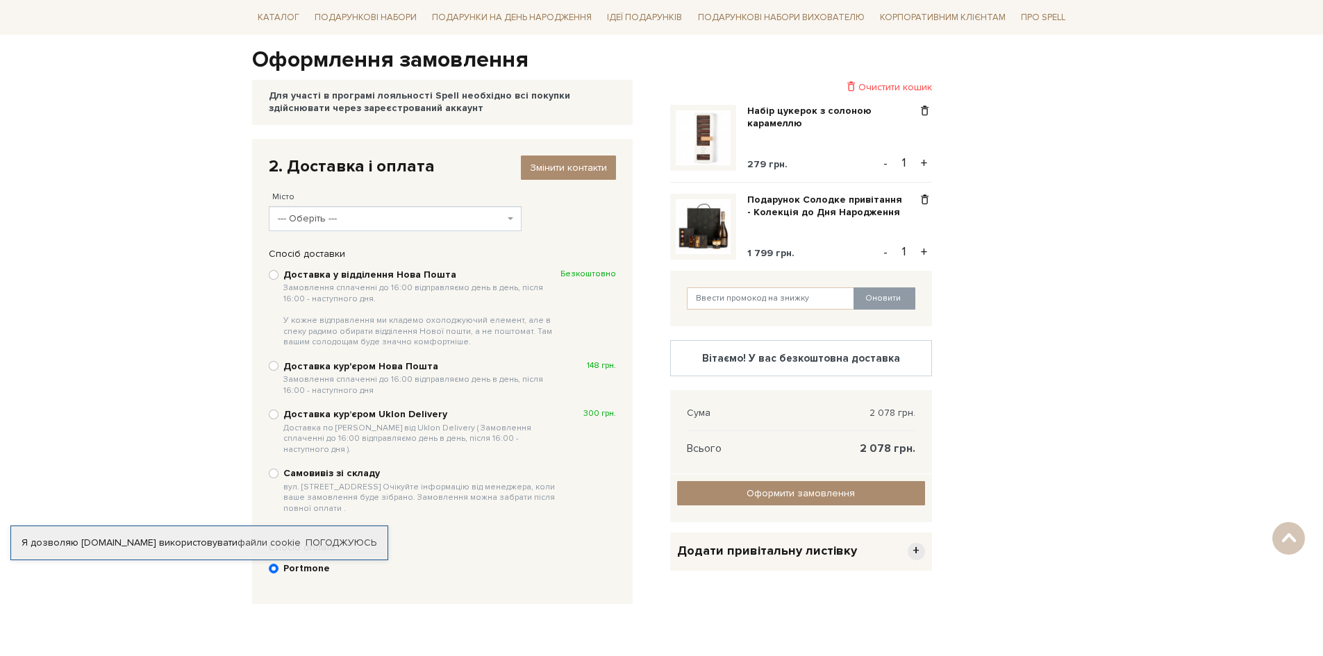
click at [370, 278] on b "Доставка у відділення Нова Пошта Замовлення сплаченні до 16:00 відправляємо ден…" at bounding box center [421, 308] width 277 height 79
click at [278, 278] on input "Доставка у відділення Нова Пошта Замовлення сплаченні до 16:00 відправляємо ден…" at bounding box center [274, 275] width 10 height 10
radio input "true"
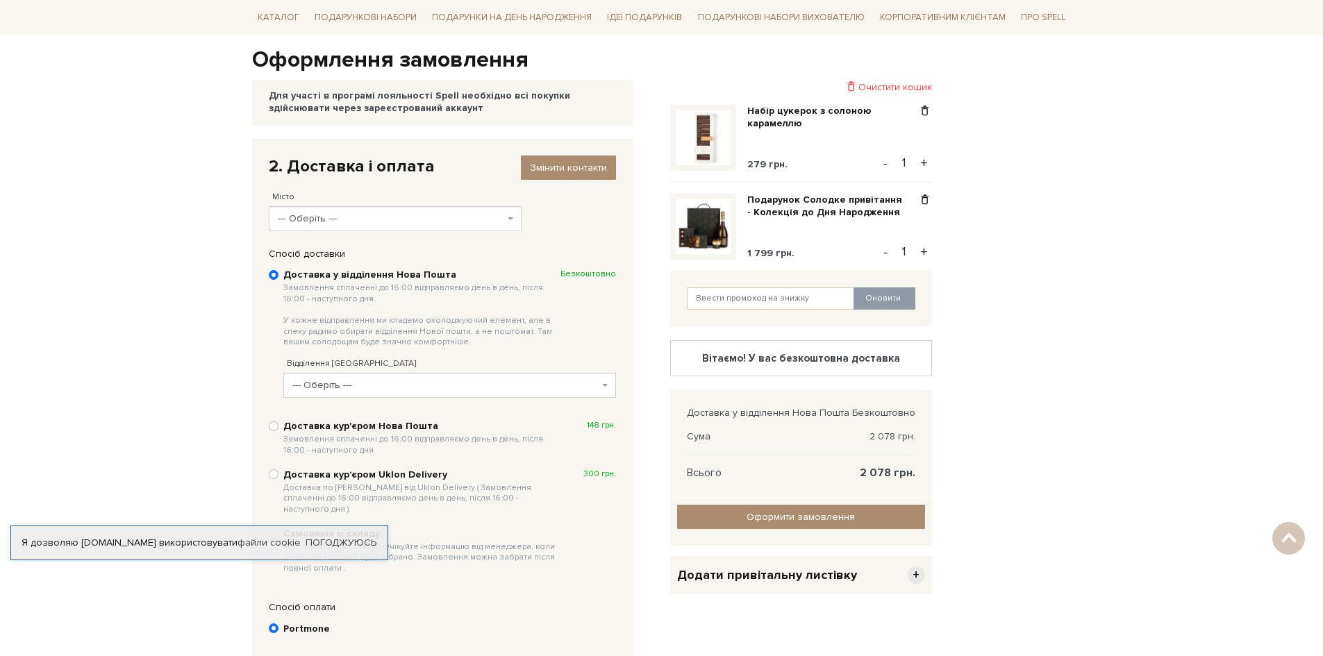
click at [435, 231] on body "Подарункові набори SALE Корпоративним клієнтам Доставка і оплата Консультація: …" at bounding box center [661, 388] width 1323 height 1040
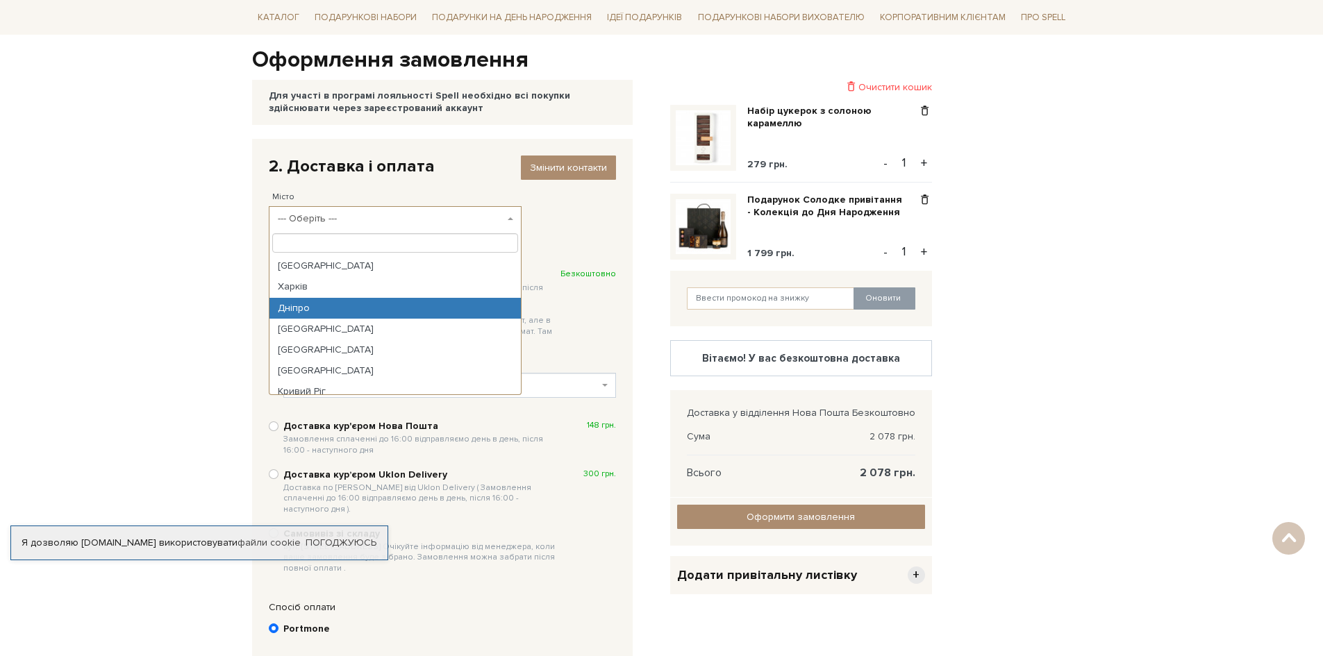
select select "Дніпро"
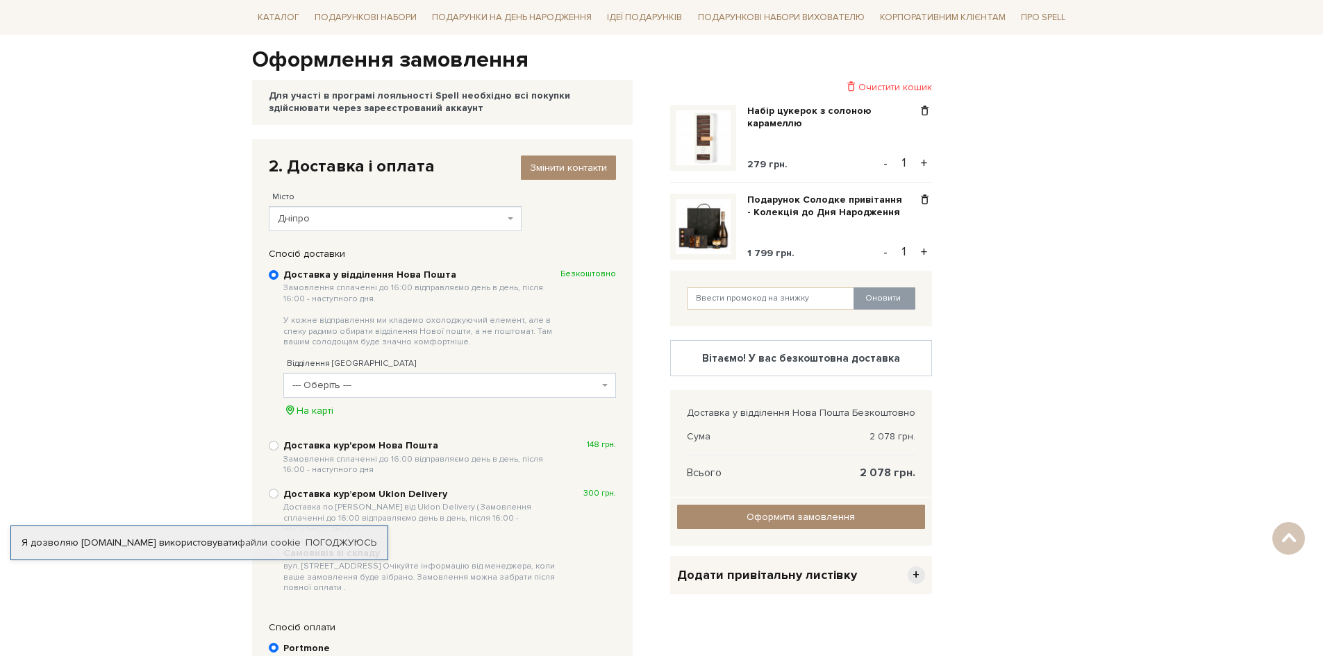
click at [378, 387] on span "--- Оберіть ---" at bounding box center [445, 385] width 306 height 14
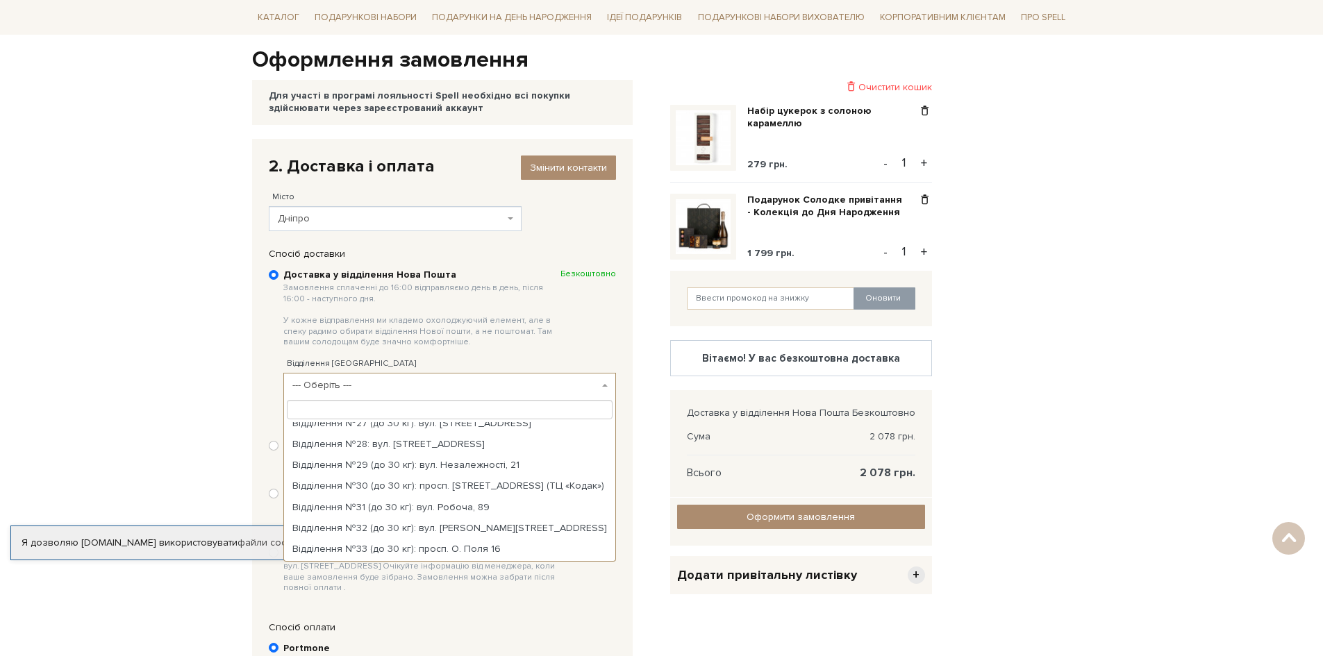
scroll to position [764, 0]
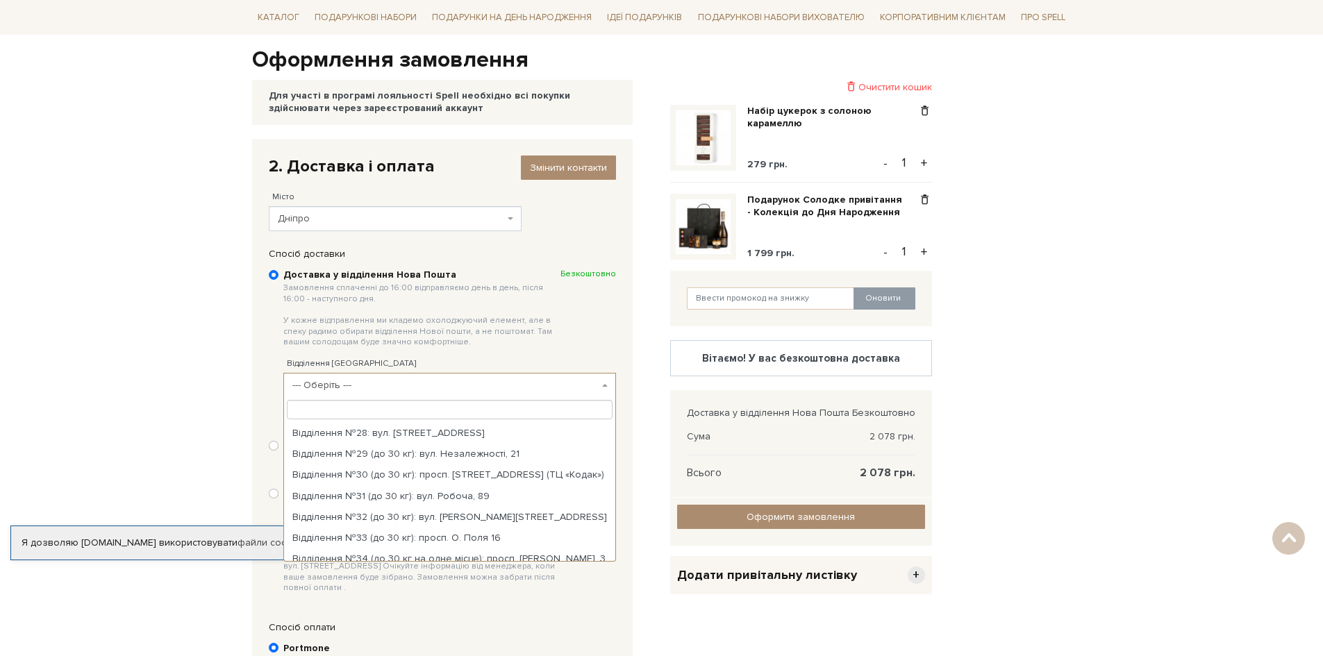
select select "Відділення №36 (до 30 кг): вул. О. [PERSON_NAME][STREET_ADDRESS]"
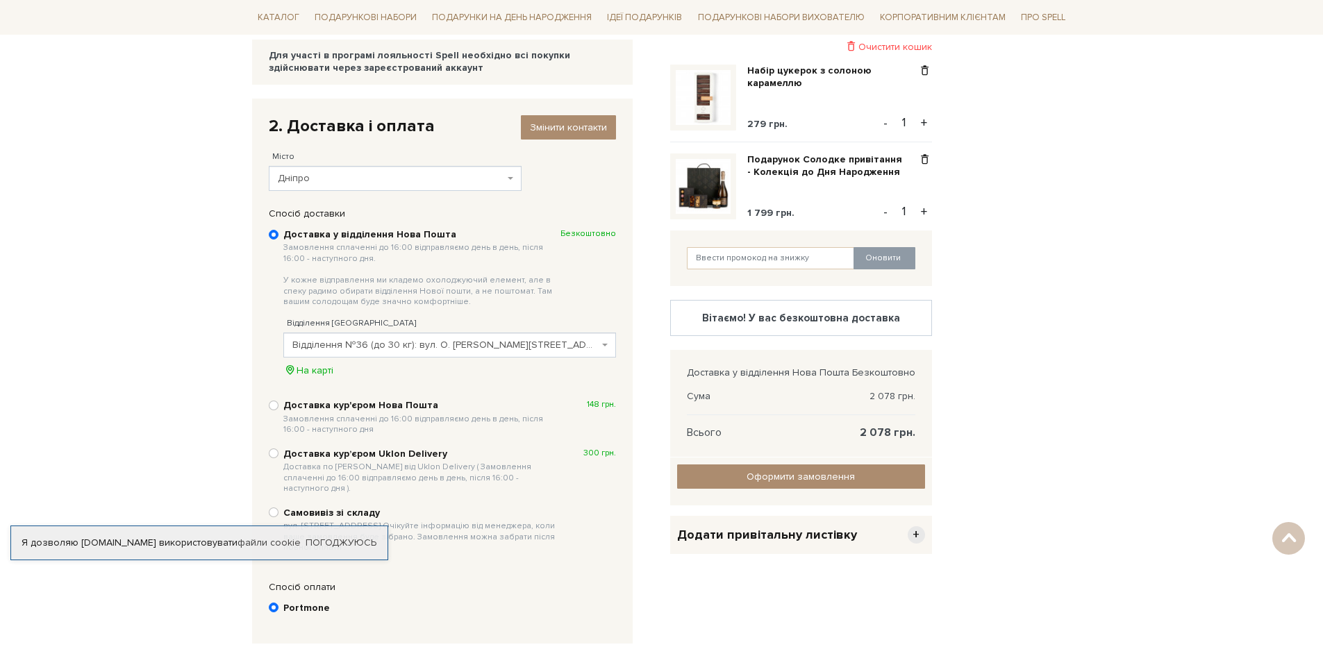
scroll to position [172, 0]
click at [739, 481] on input "Оформити замовлення" at bounding box center [801, 477] width 248 height 24
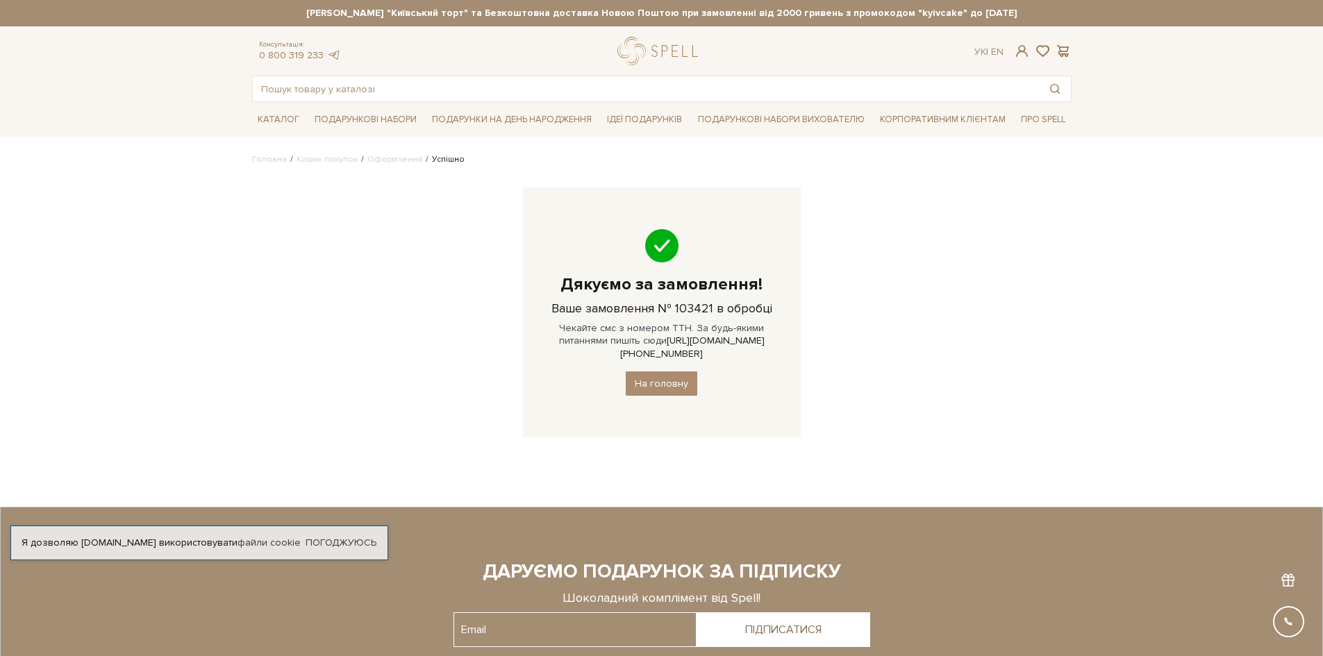
click at [1014, 570] on div at bounding box center [661, 604] width 1238 height 96
